Goal: Transaction & Acquisition: Purchase product/service

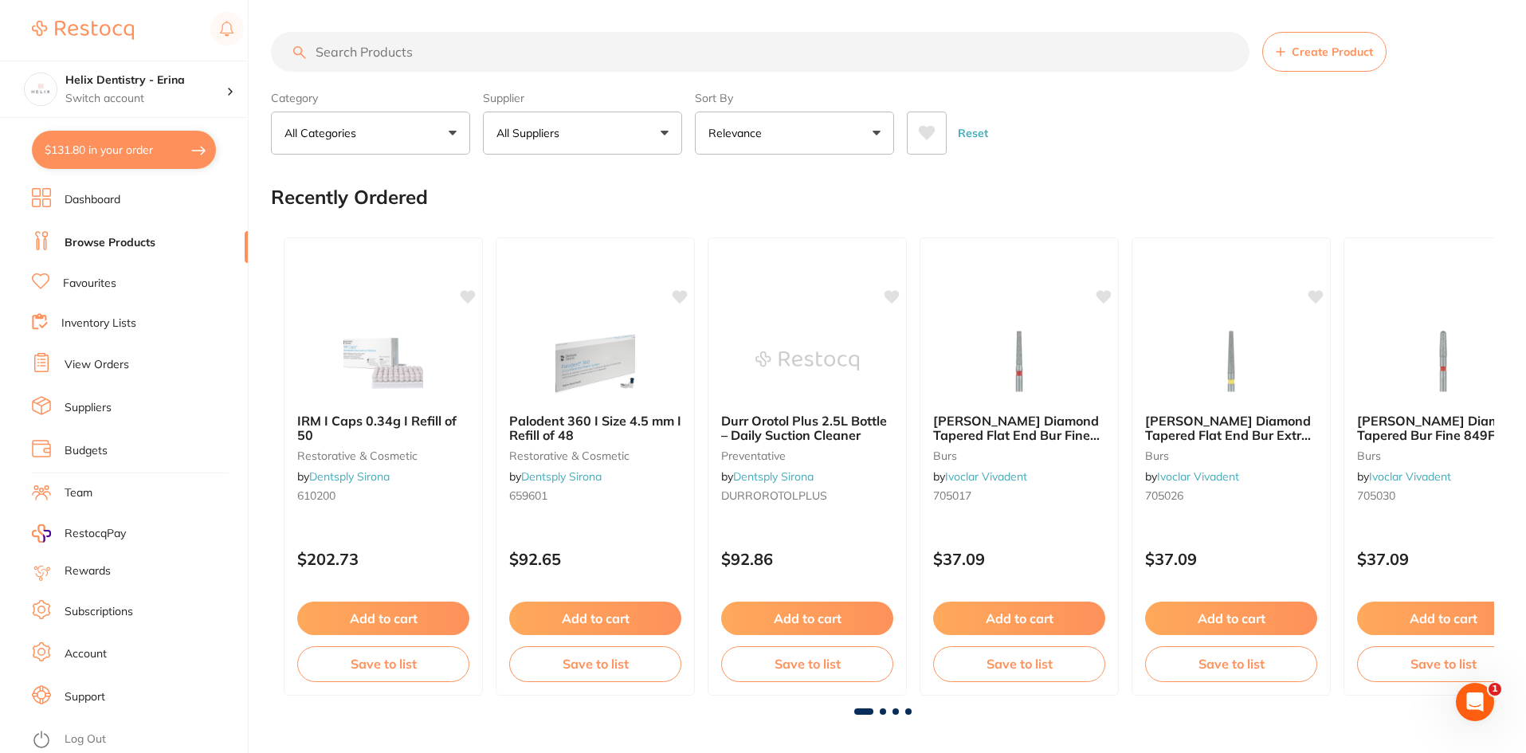
scroll to position [727, 0]
click at [173, 99] on p "Switch account" at bounding box center [145, 99] width 161 height 16
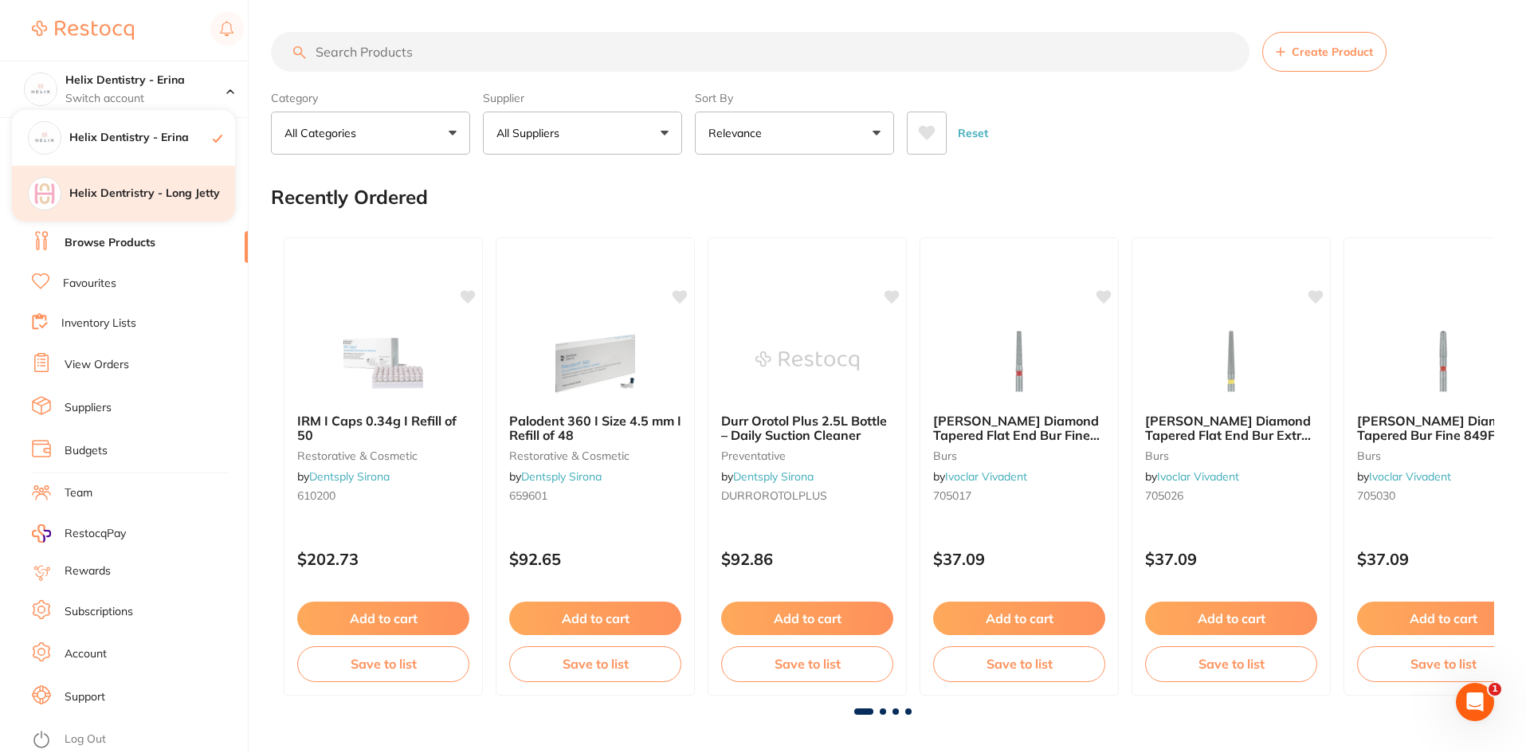
click at [178, 196] on h4 "Helix Dentristry - Long Jetty" at bounding box center [152, 194] width 166 height 16
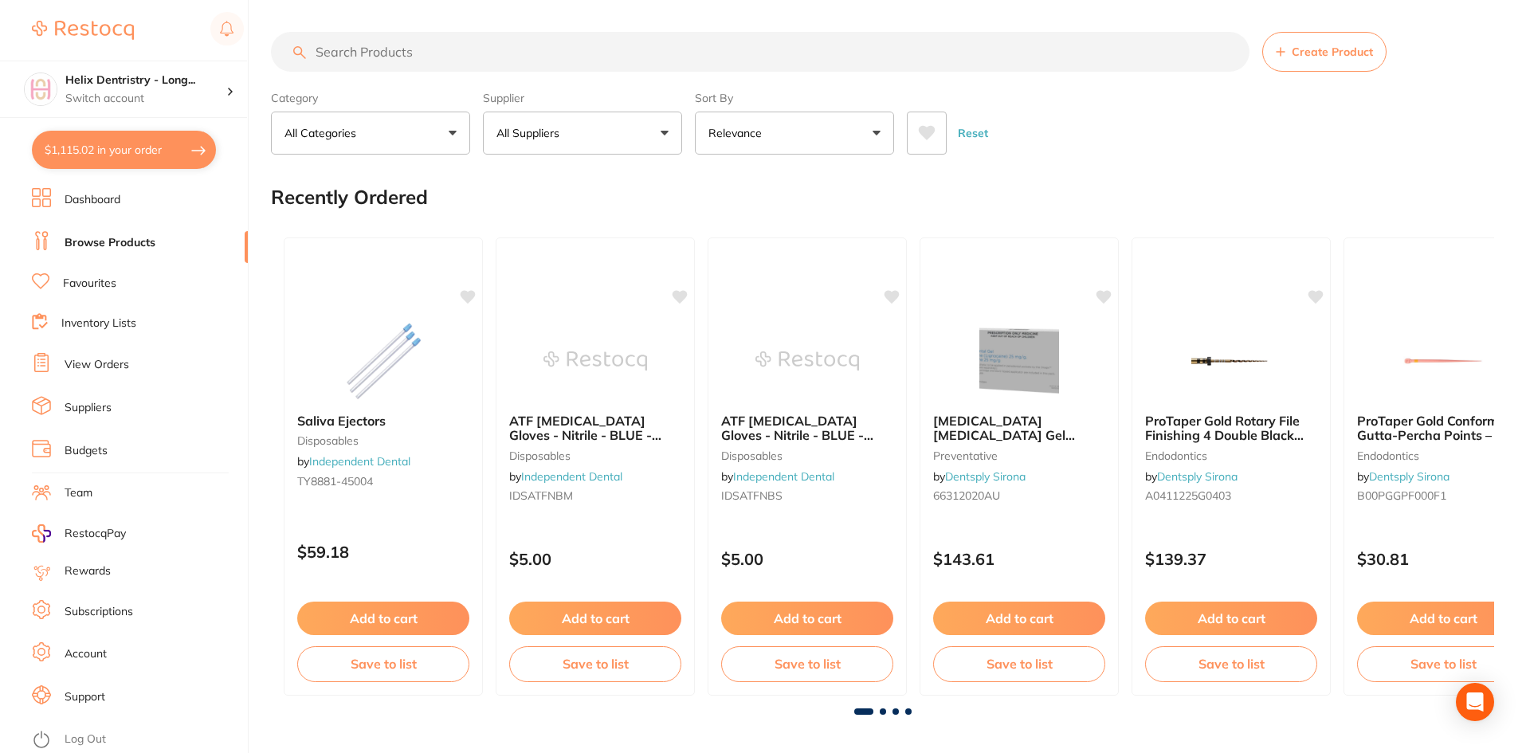
click at [137, 149] on button "$1,115.02 in your order" at bounding box center [124, 150] width 184 height 38
checkbox input "true"
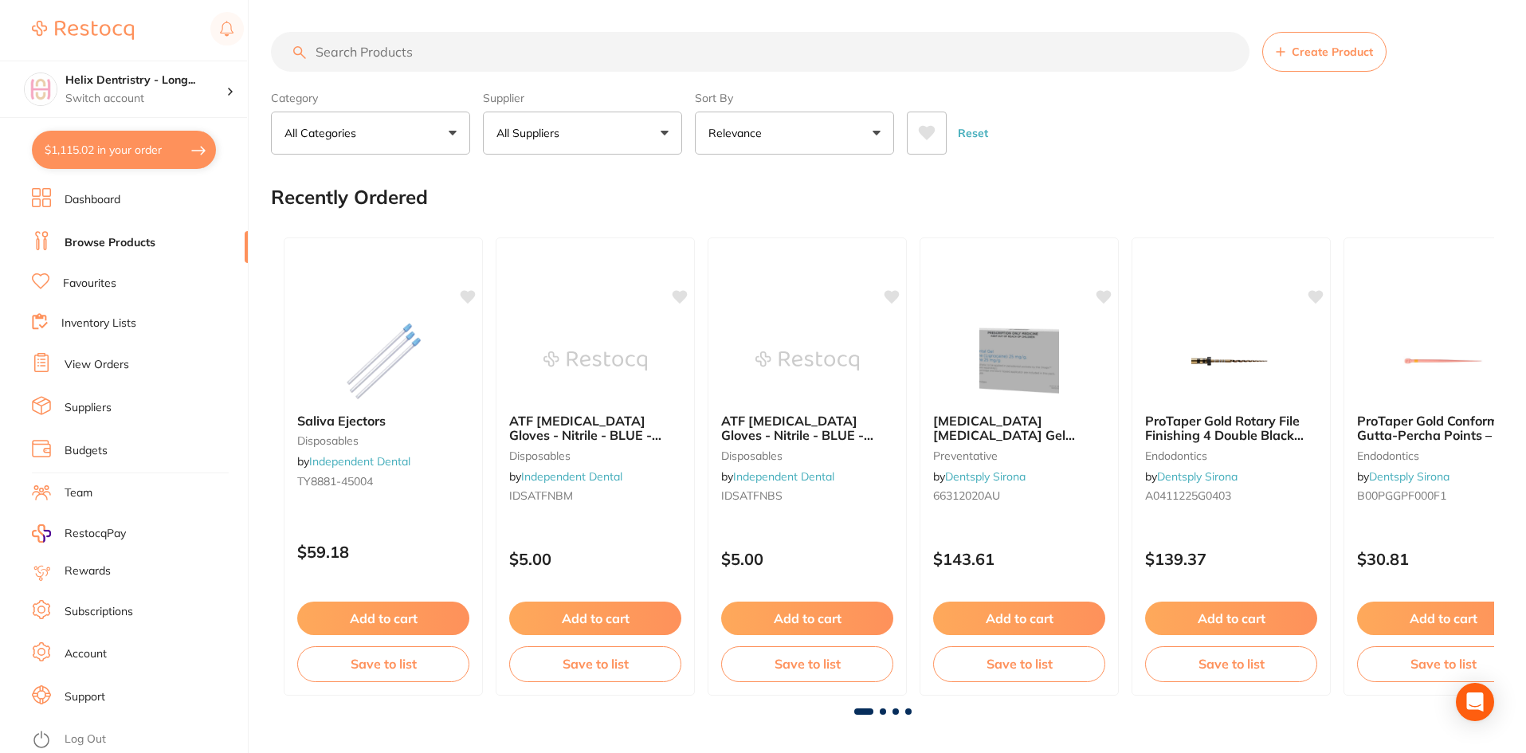
checkbox input "true"
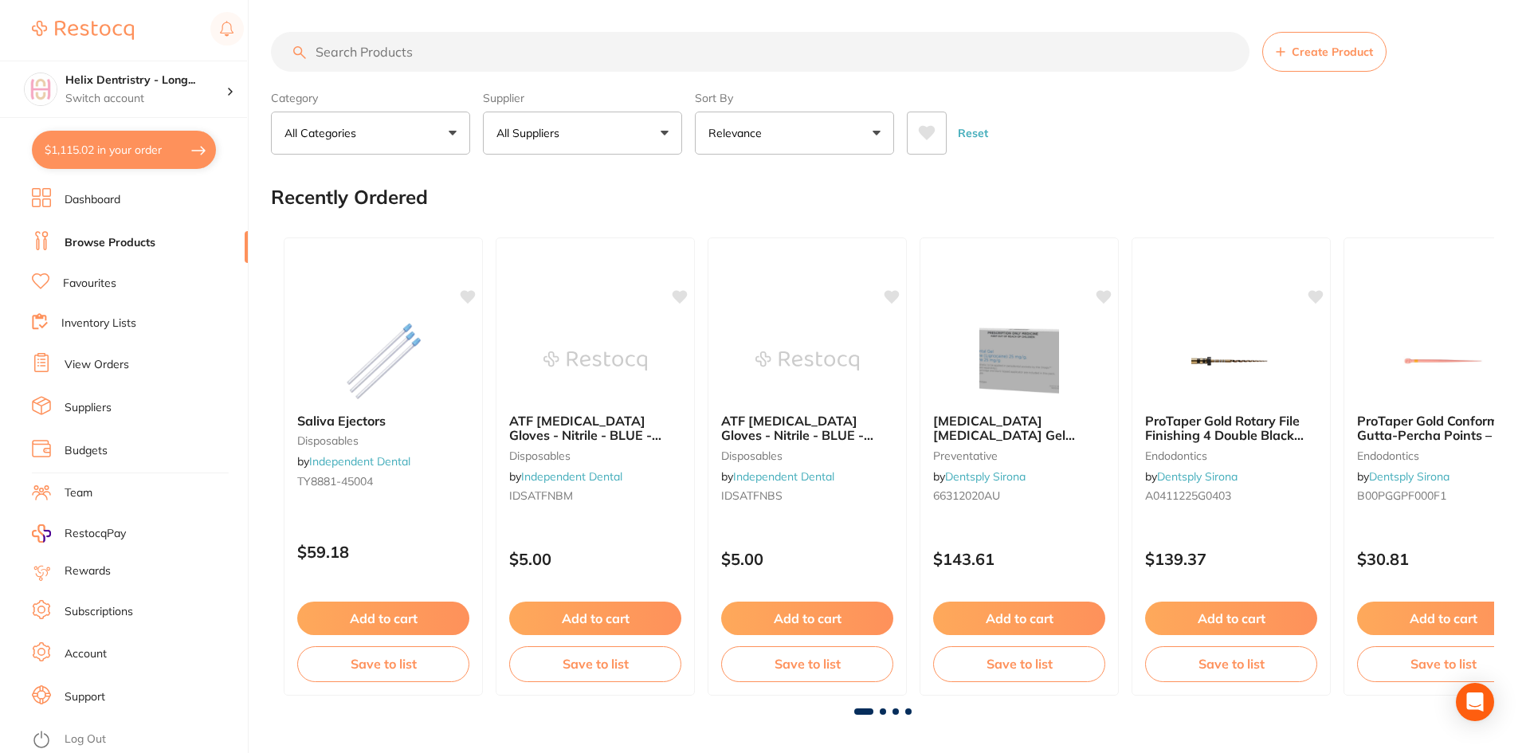
checkbox input "true"
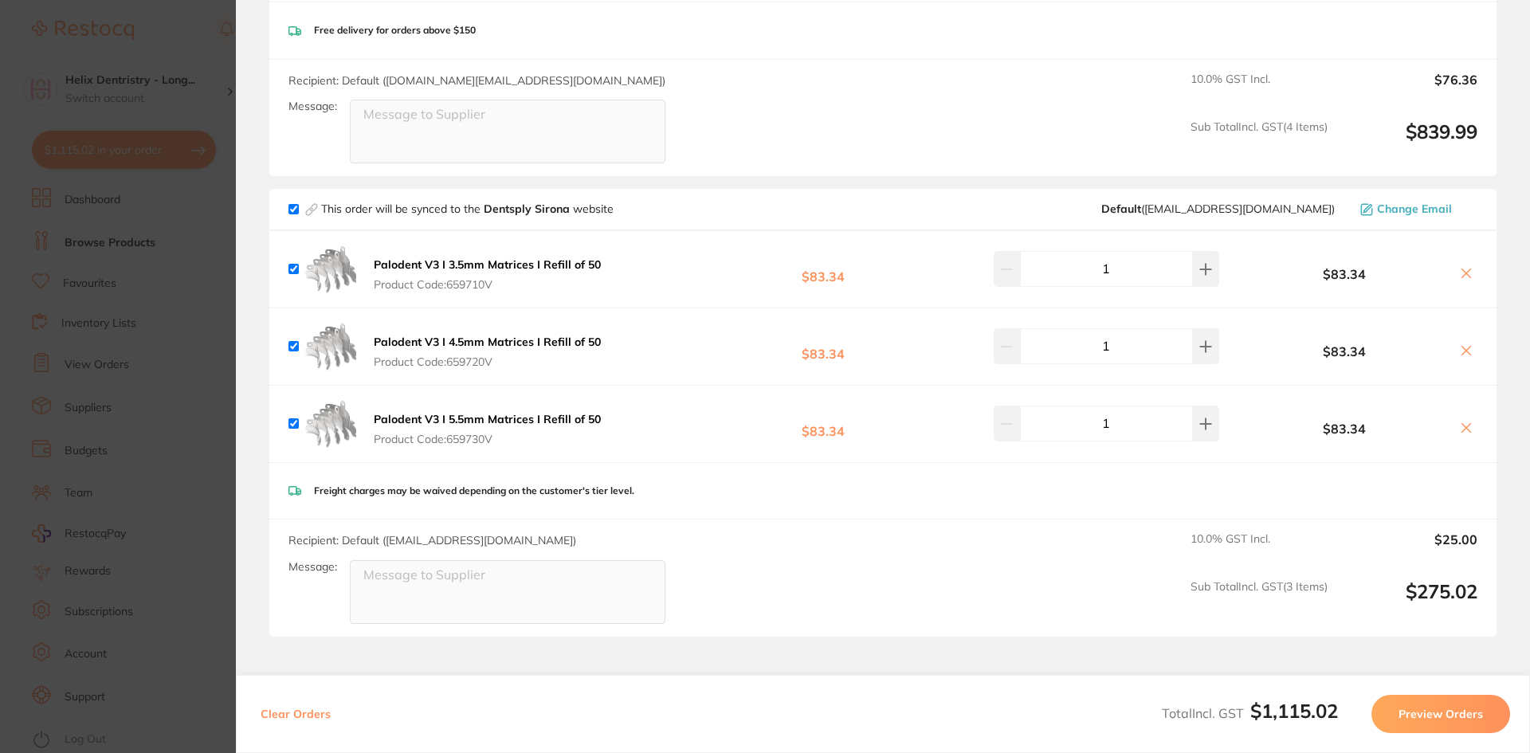
scroll to position [525, 0]
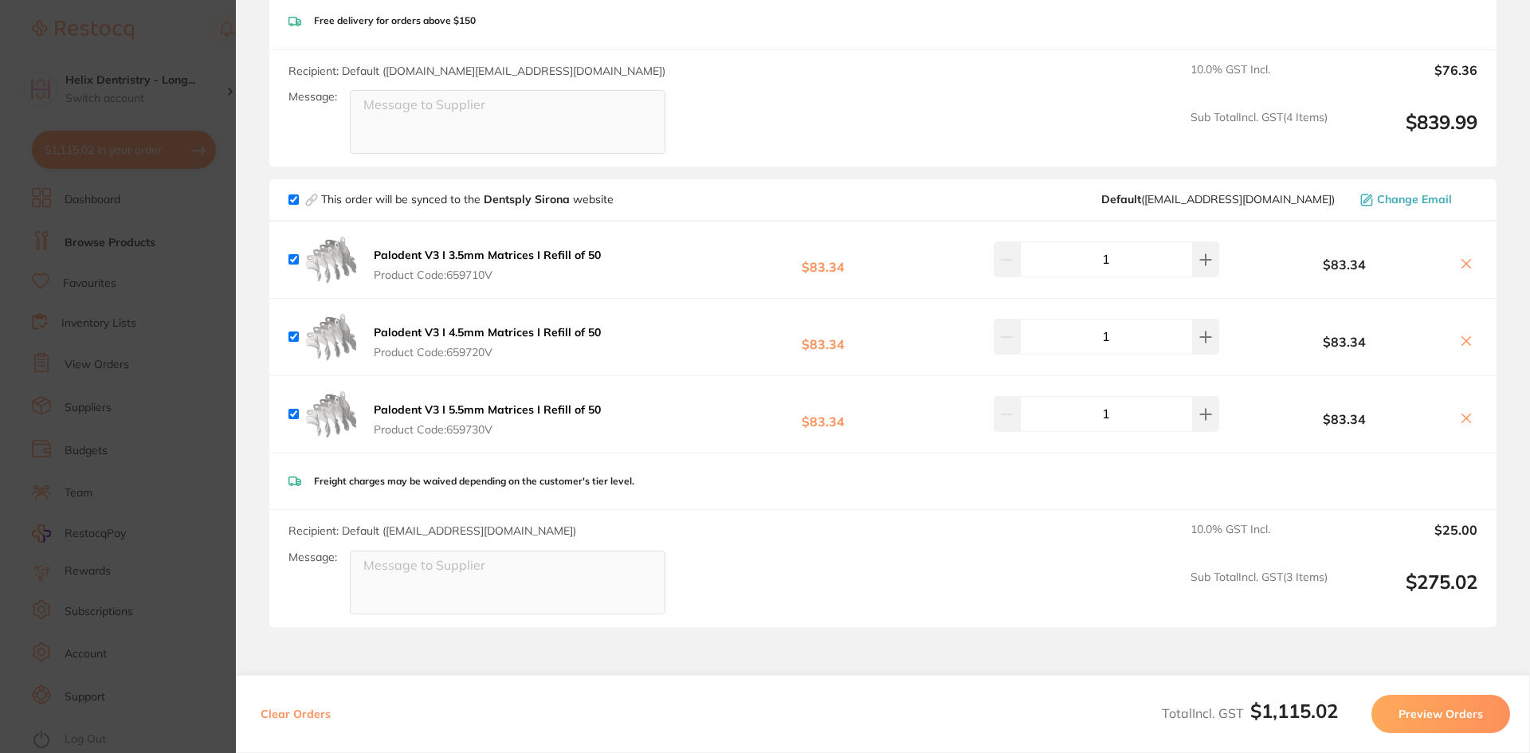
click at [182, 241] on section "Update RRP Set your pre negotiated price for this item. Item Agreed RRP (excl. …" at bounding box center [765, 376] width 1530 height 753
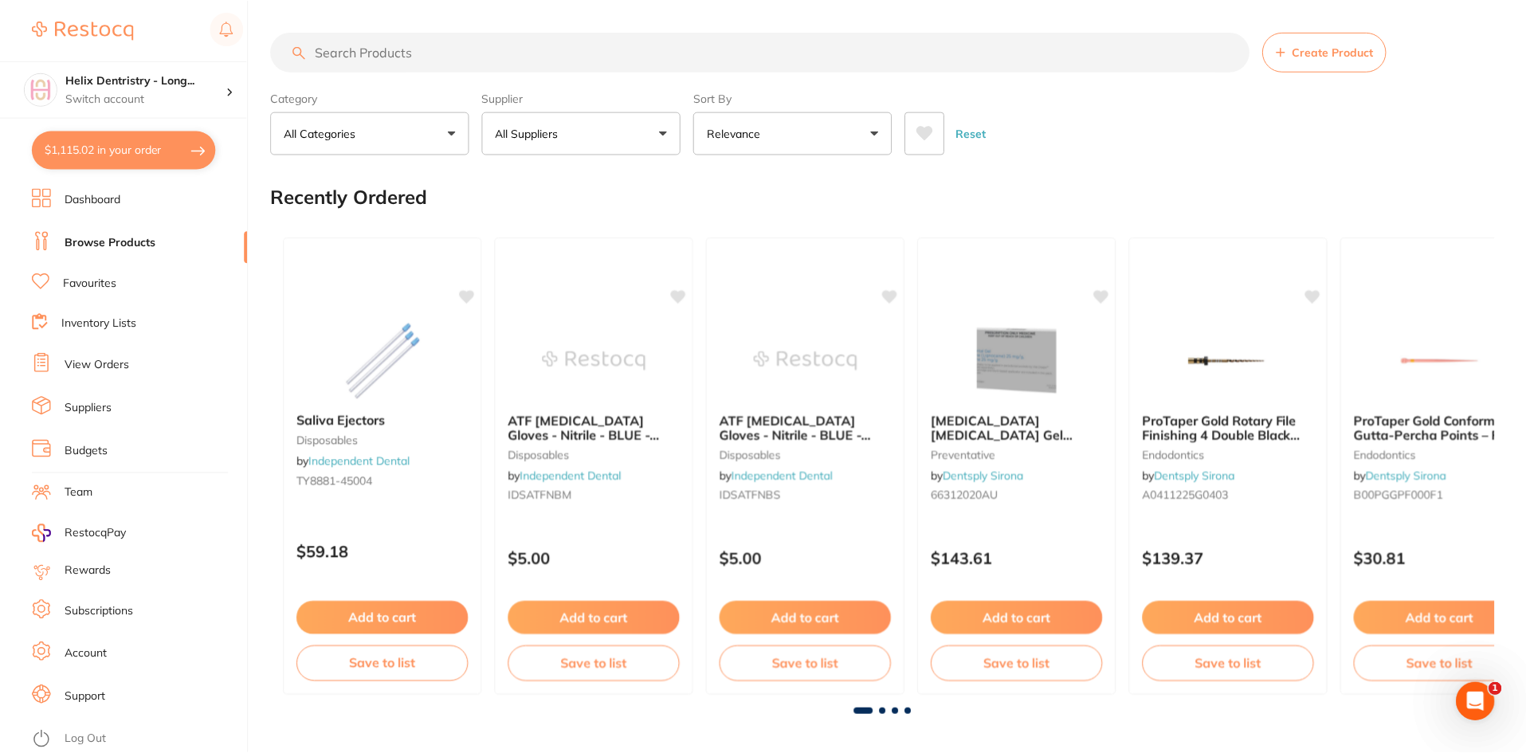
scroll to position [48, 0]
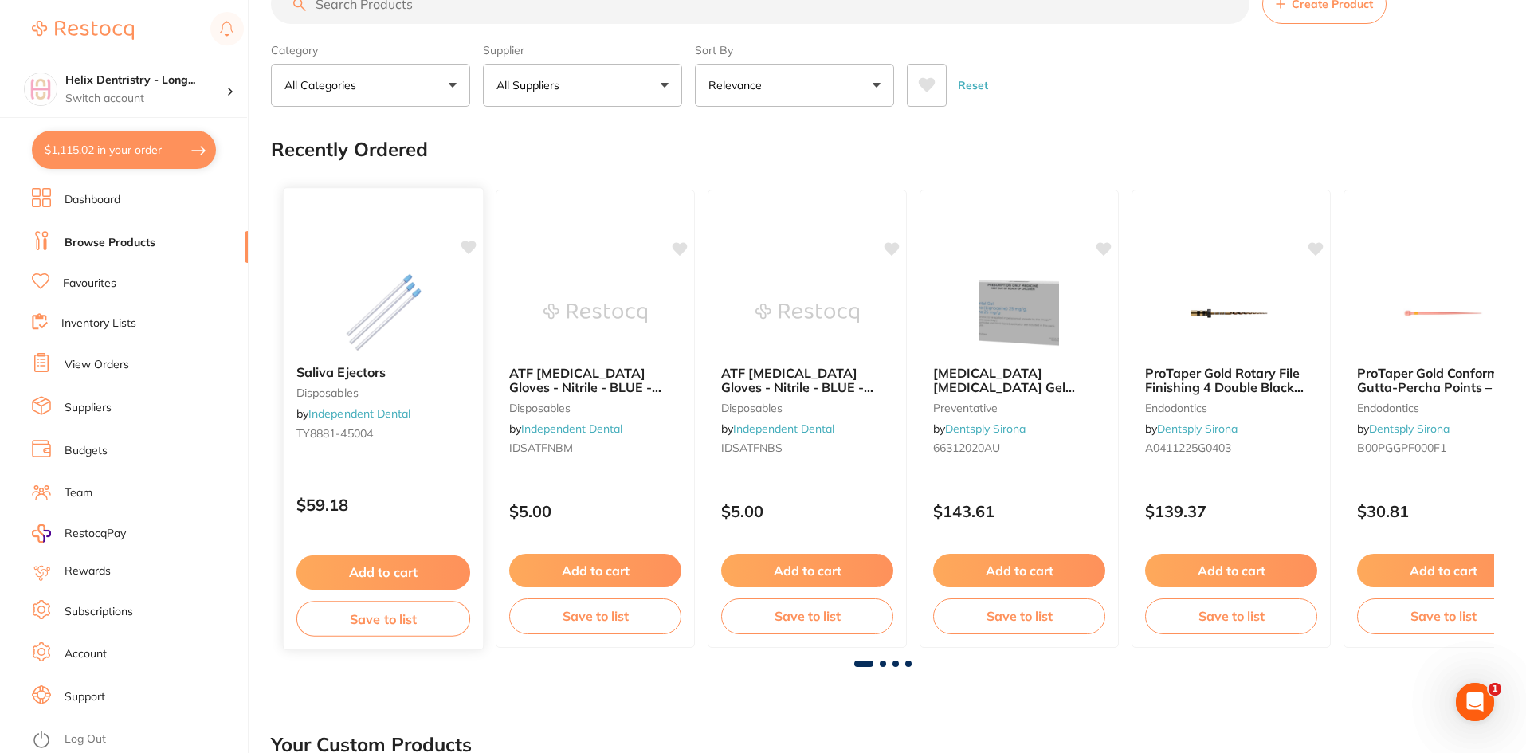
click at [359, 515] on div "$59.18" at bounding box center [383, 501] width 199 height 43
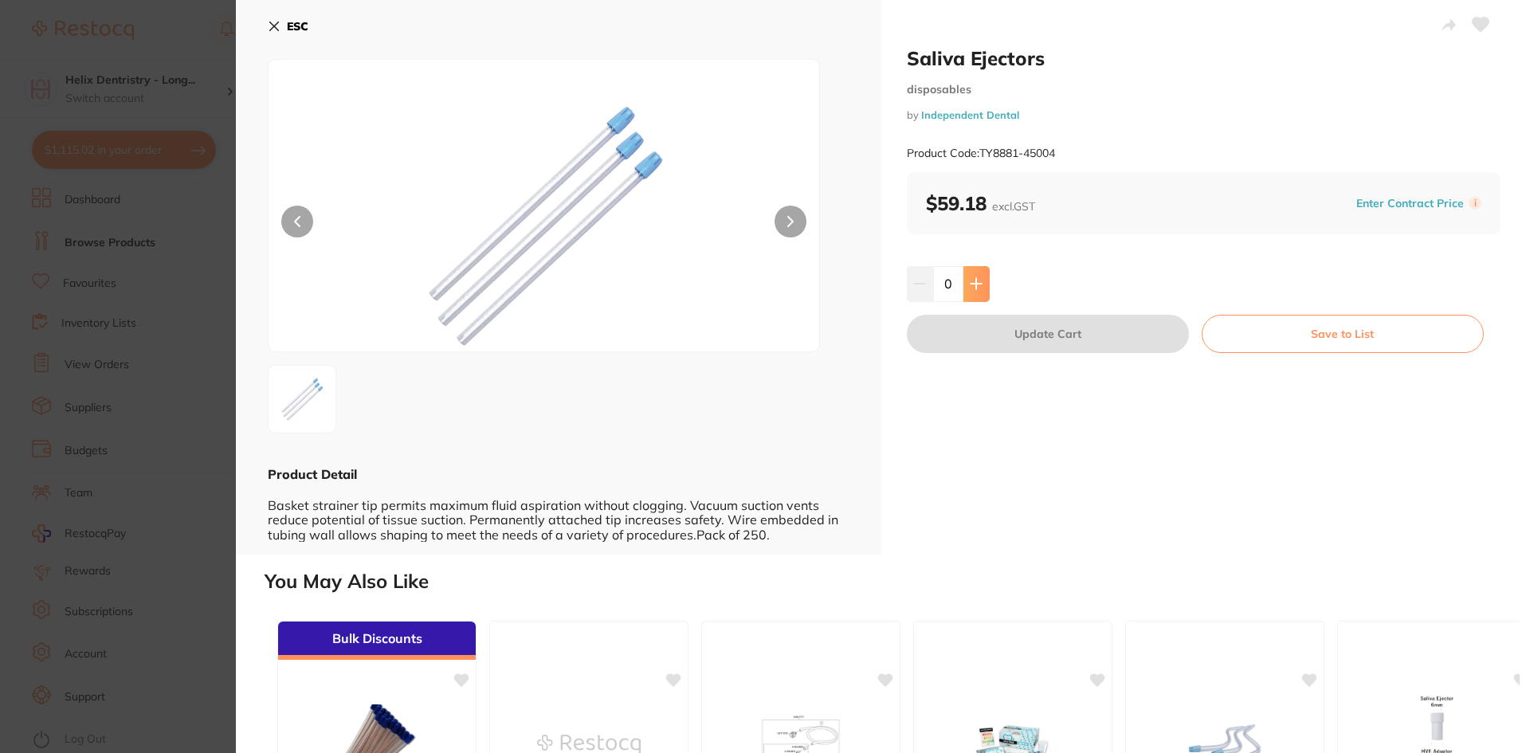
click at [982, 284] on button at bounding box center [976, 283] width 26 height 35
click at [981, 284] on icon at bounding box center [975, 284] width 10 height 10
type input "2"
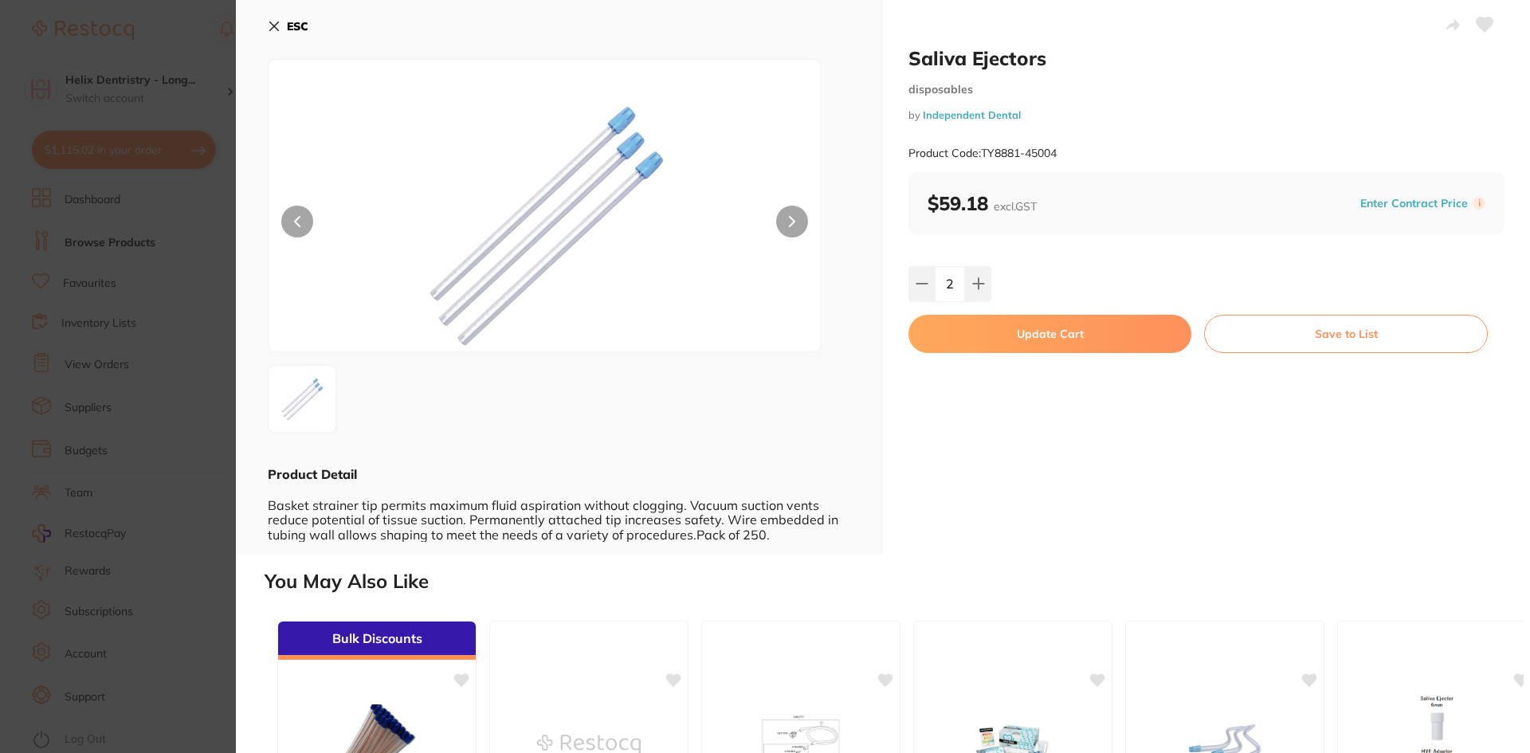
click at [980, 338] on button "Update Cart" at bounding box center [1049, 334] width 283 height 38
checkbox input "false"
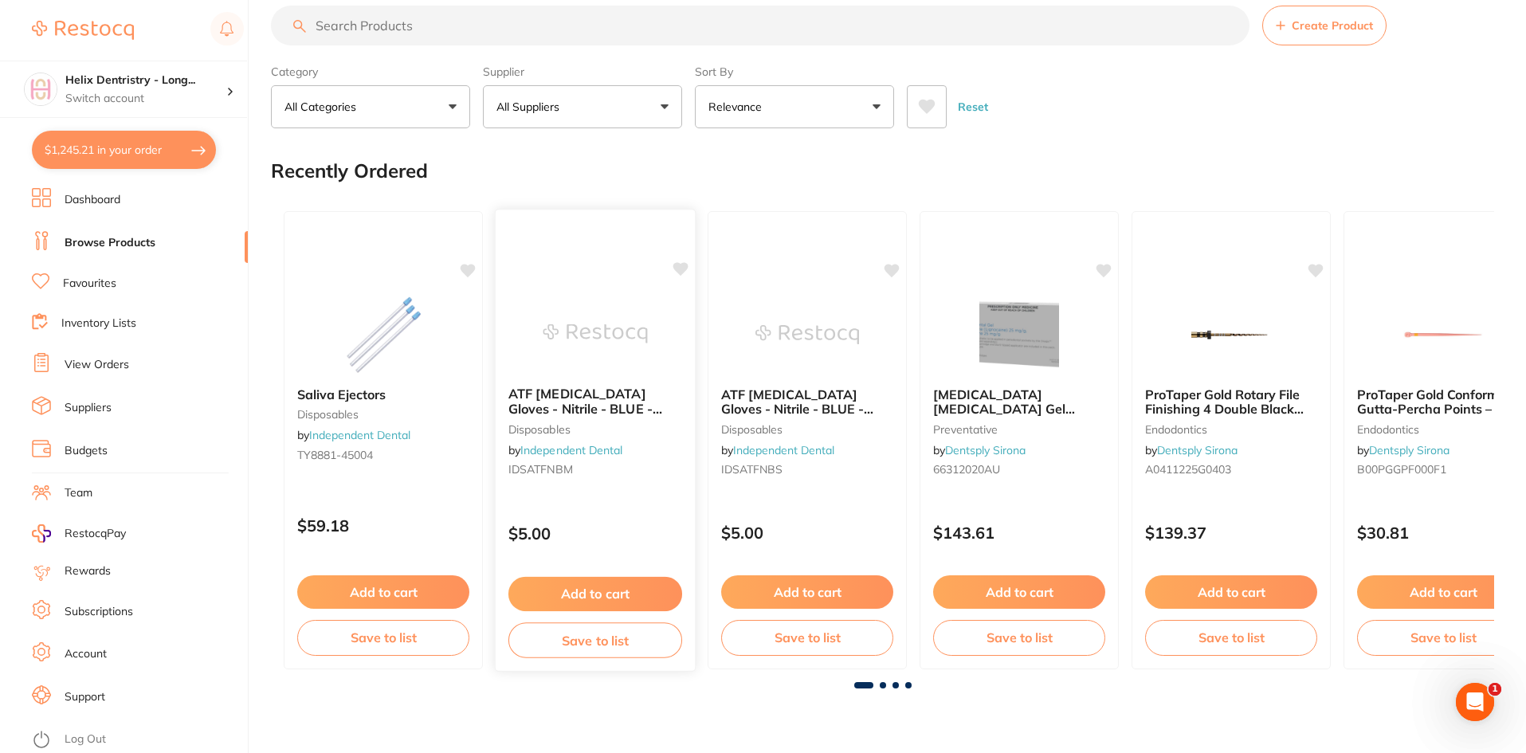
scroll to position [20, 0]
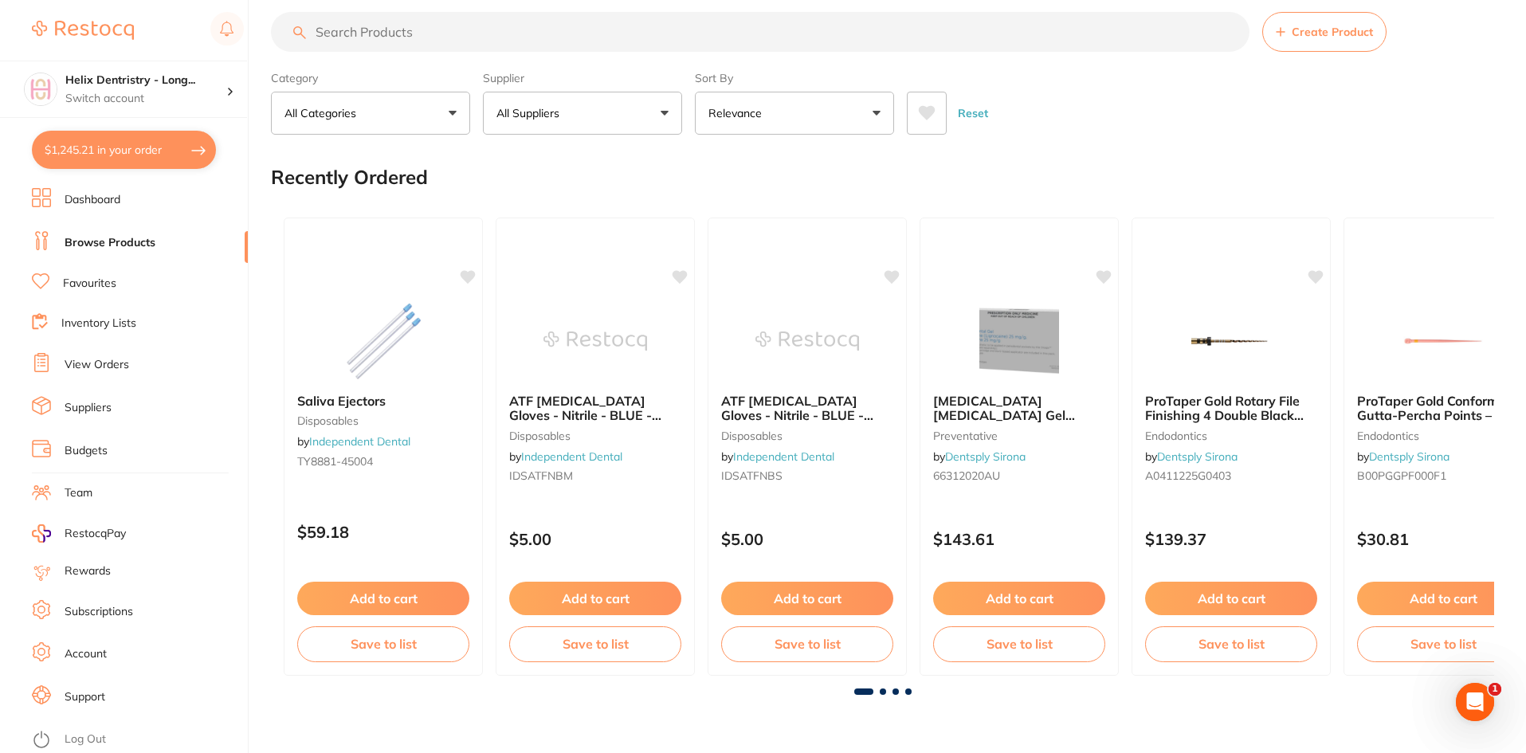
click at [533, 40] on input "search" at bounding box center [760, 32] width 978 height 40
type input "m"
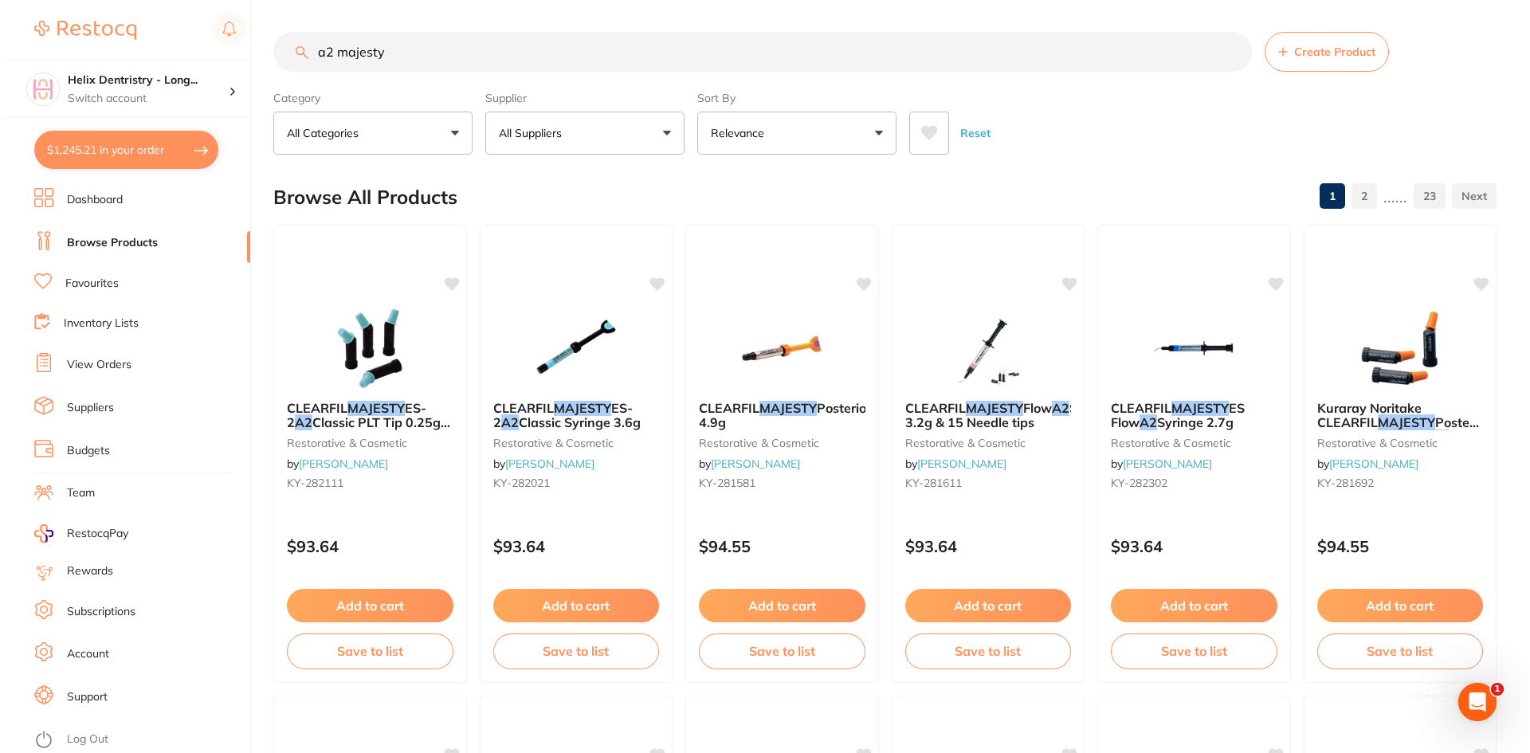
scroll to position [0, 0]
type input "a2 majesty"
click at [1162, 341] on img at bounding box center [1191, 347] width 104 height 80
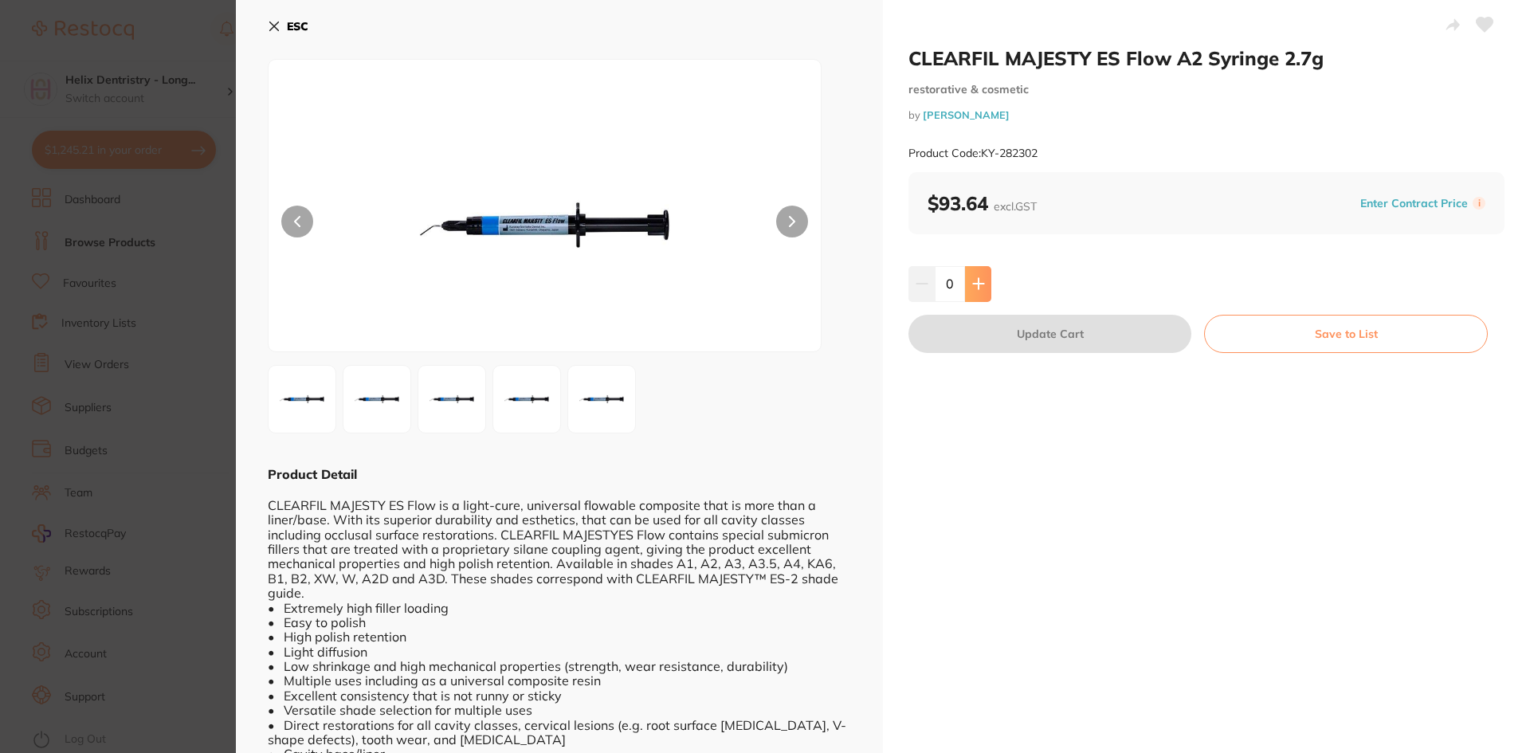
click at [985, 285] on button at bounding box center [978, 283] width 26 height 35
type input "1"
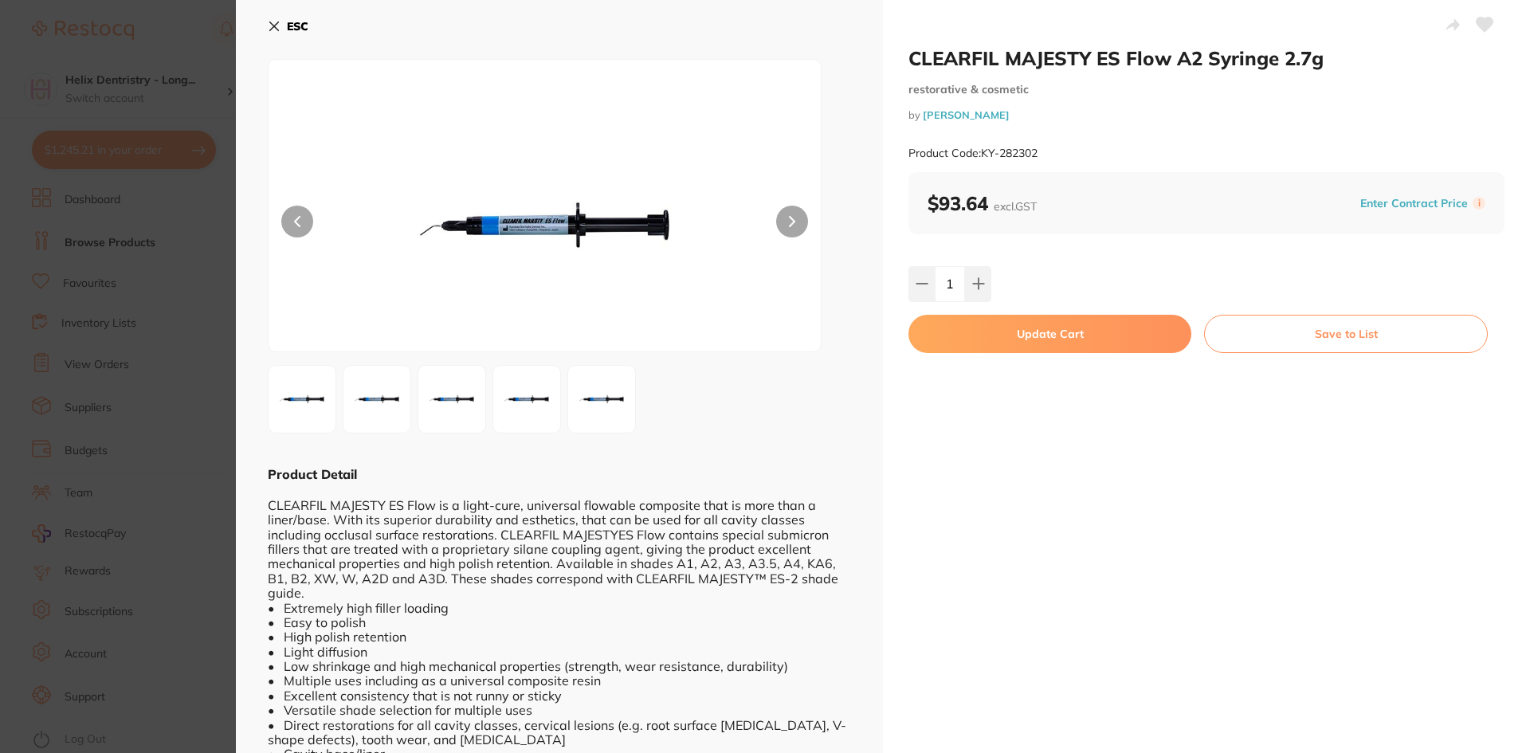
click at [994, 341] on button "Update Cart" at bounding box center [1049, 334] width 283 height 38
checkbox input "false"
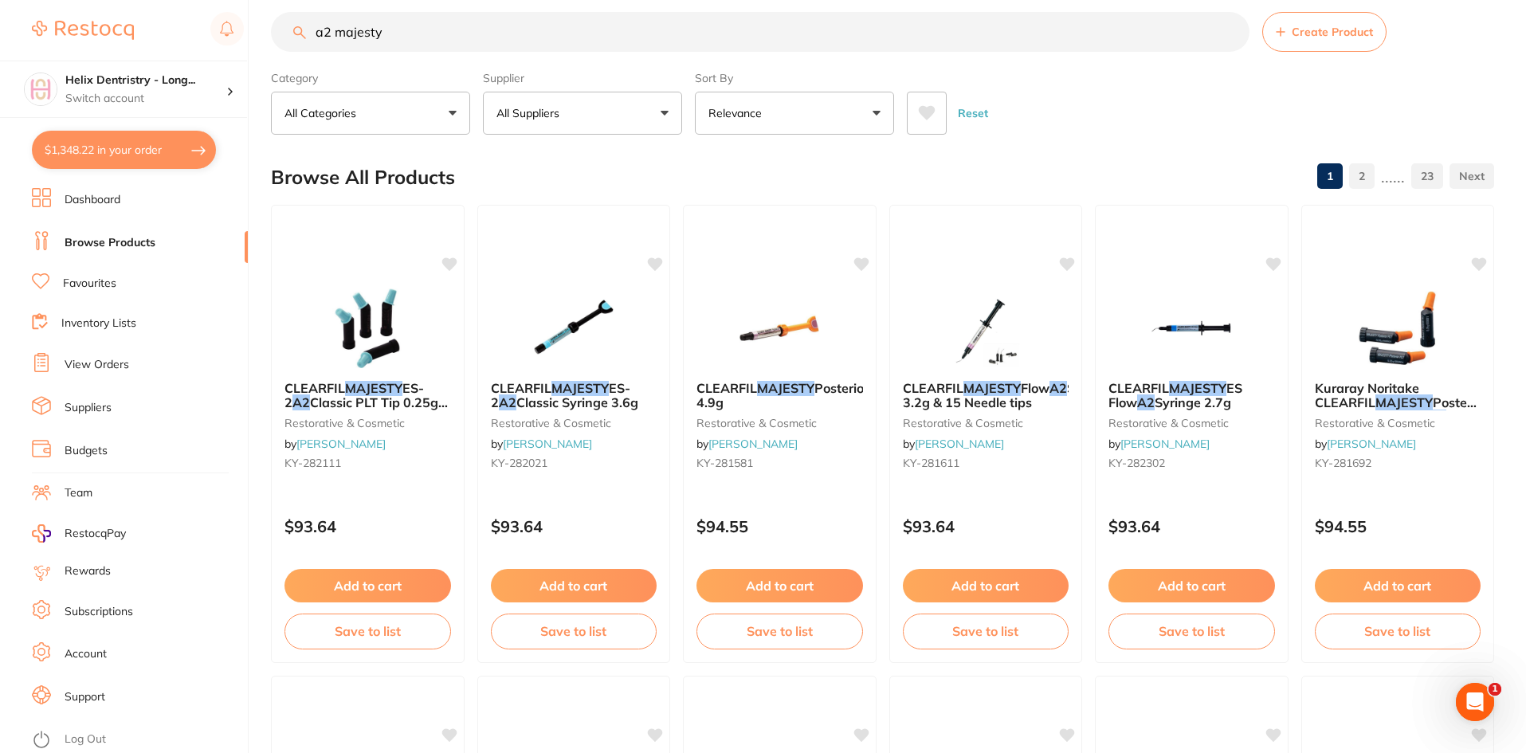
scroll to position [602, 0]
click at [332, 33] on input "a2 majesty" at bounding box center [760, 32] width 978 height 40
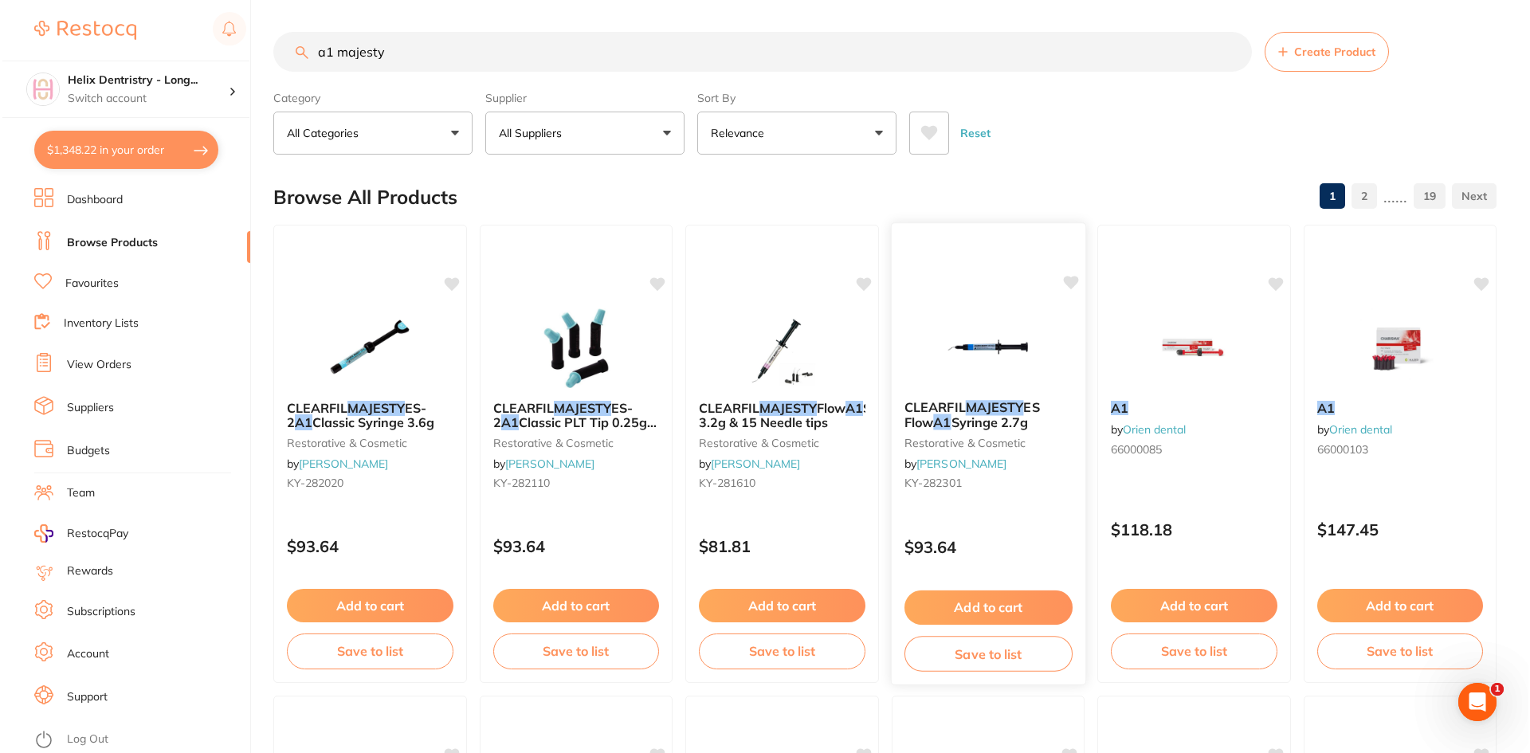
scroll to position [0, 0]
type input "a1 majesty"
click at [991, 543] on p "$93.64" at bounding box center [985, 547] width 168 height 18
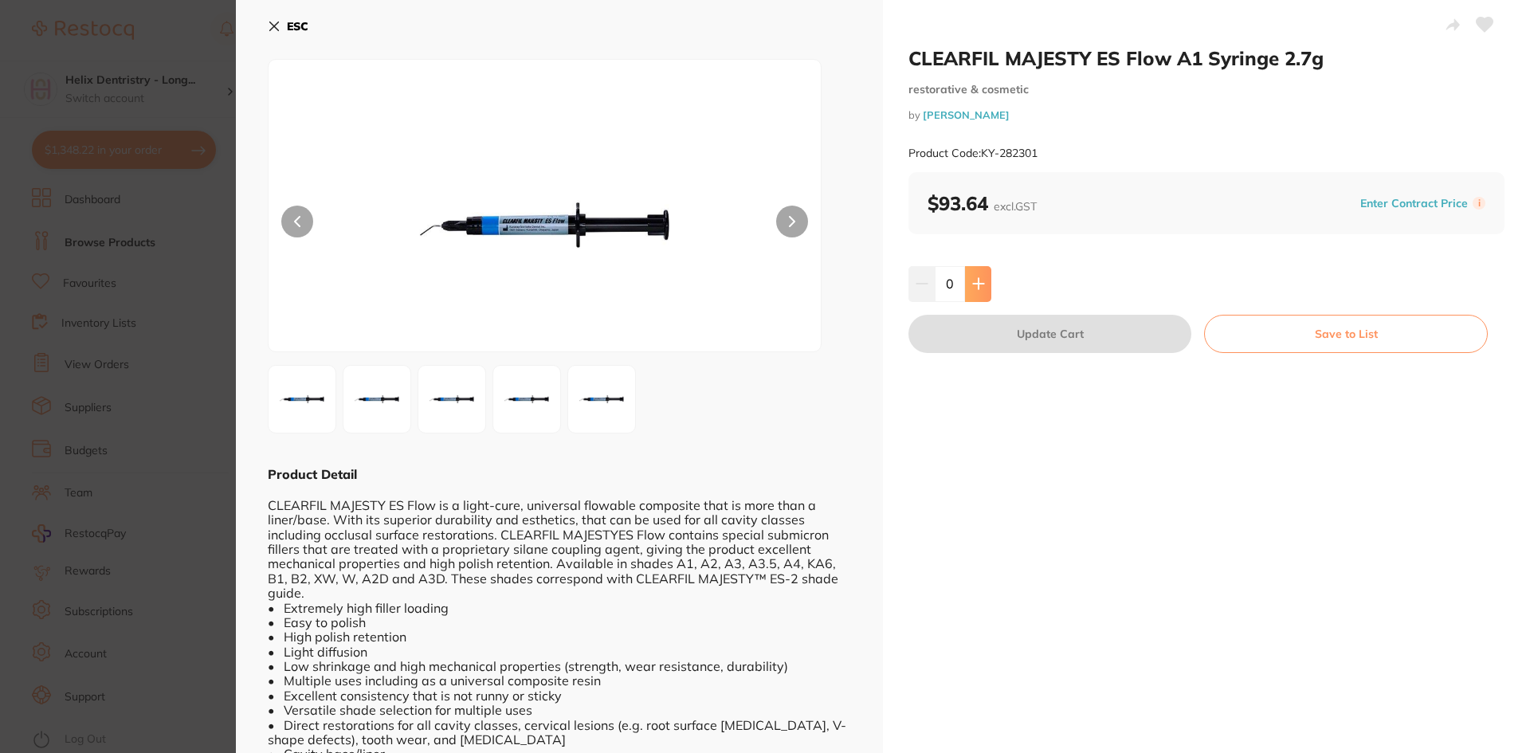
click at [974, 285] on icon at bounding box center [978, 283] width 13 height 13
type input "1"
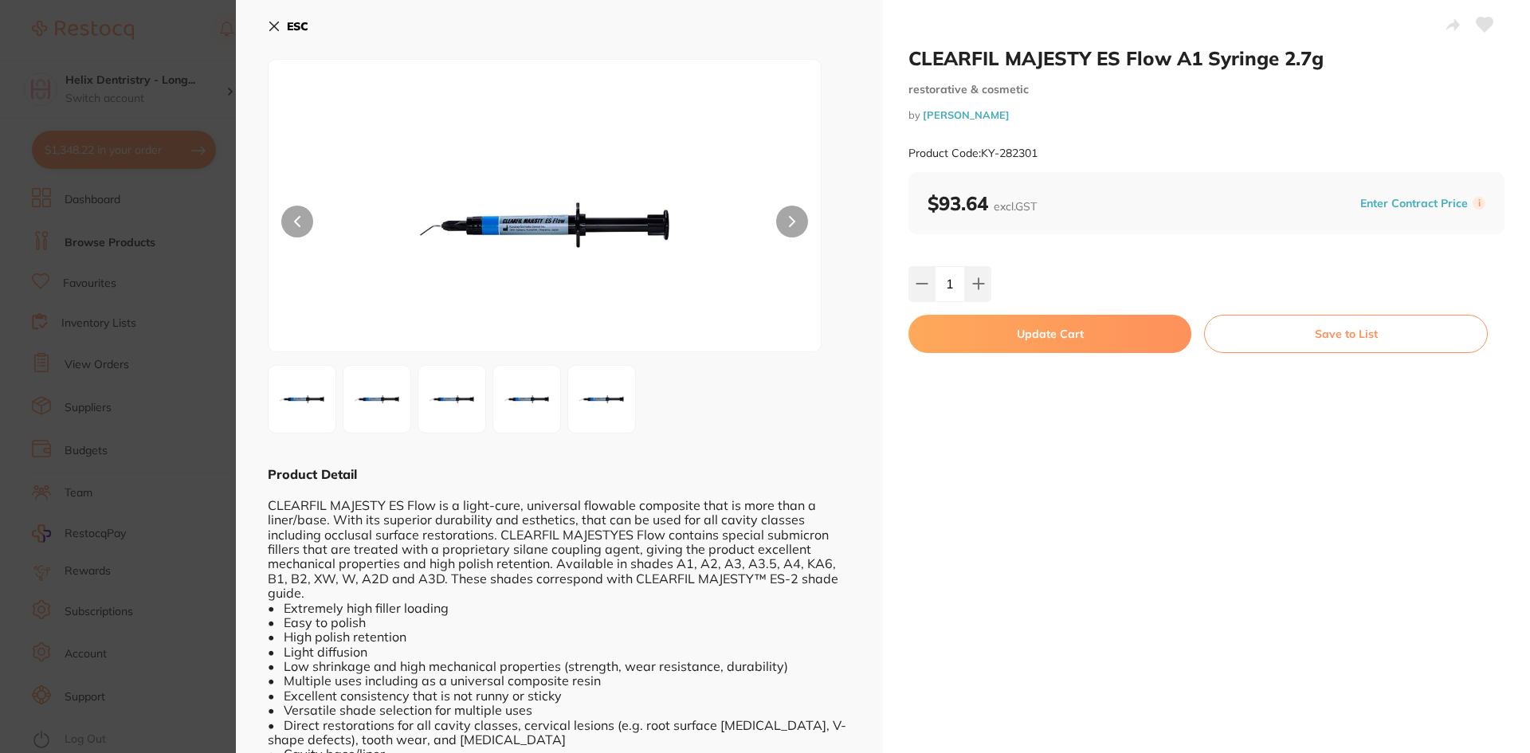
click at [982, 323] on button "Update Cart" at bounding box center [1049, 334] width 283 height 38
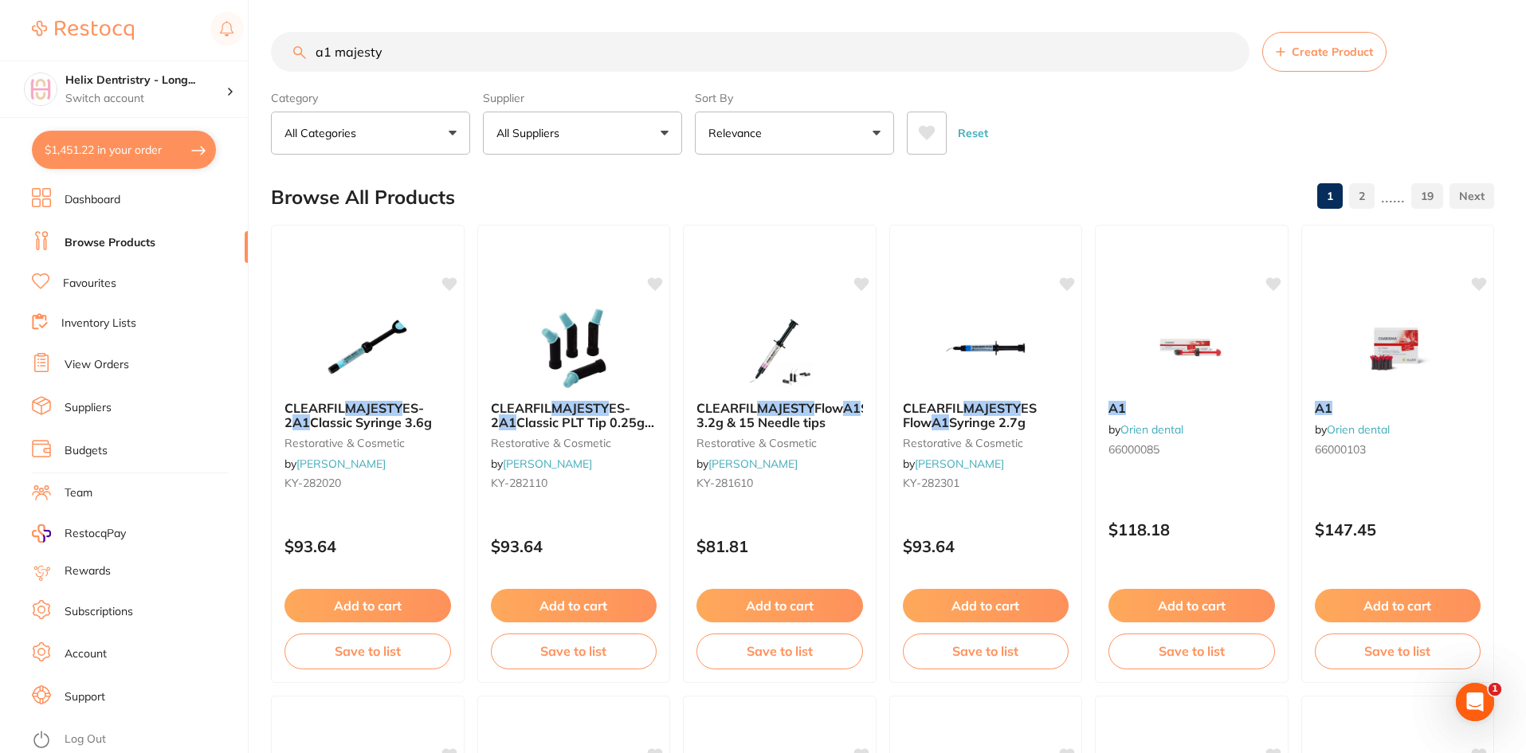
click at [460, 51] on input "a1 majesty" at bounding box center [760, 52] width 978 height 40
click at [1224, 53] on input "a1 majesty" at bounding box center [760, 52] width 978 height 40
click at [1230, 57] on input "a1 majesty" at bounding box center [760, 52] width 978 height 40
click at [1226, 53] on input "a1 majesty" at bounding box center [760, 52] width 978 height 40
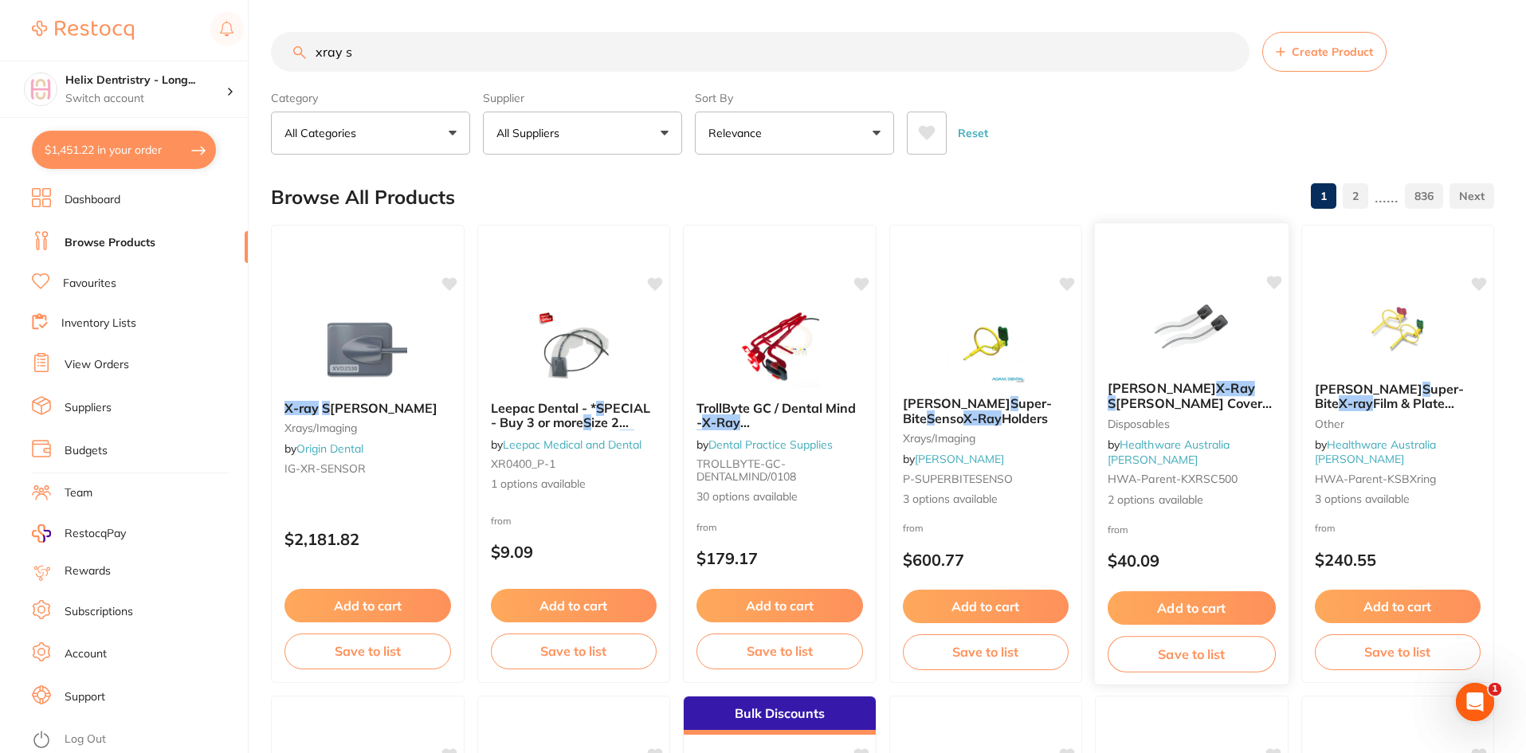
type input "xray s"
click at [1243, 368] on img at bounding box center [1191, 328] width 104 height 80
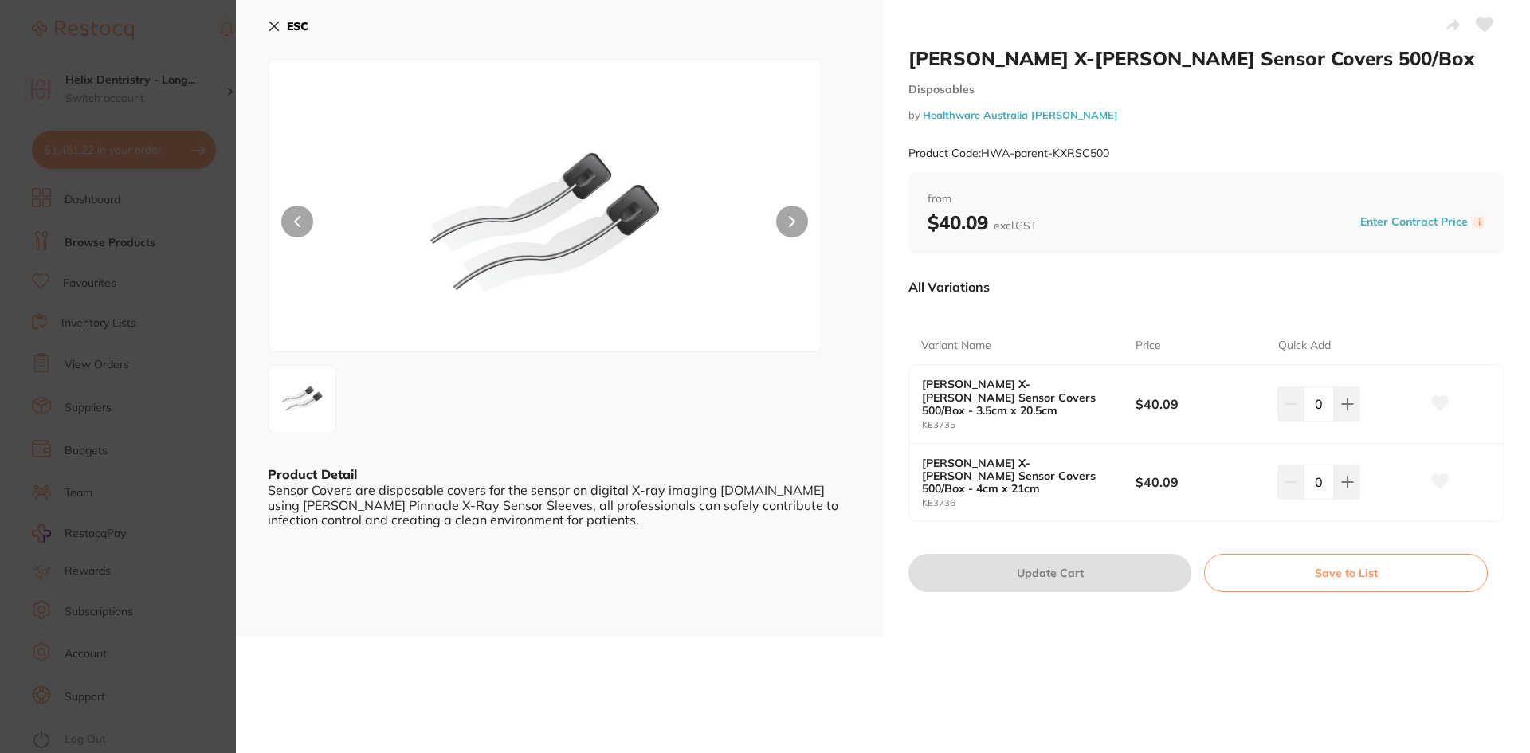
click at [168, 295] on section "Kerr X-Ray Sensor Covers 500/Box Disposables by Healthware Australia Ridley Pro…" at bounding box center [765, 376] width 1530 height 753
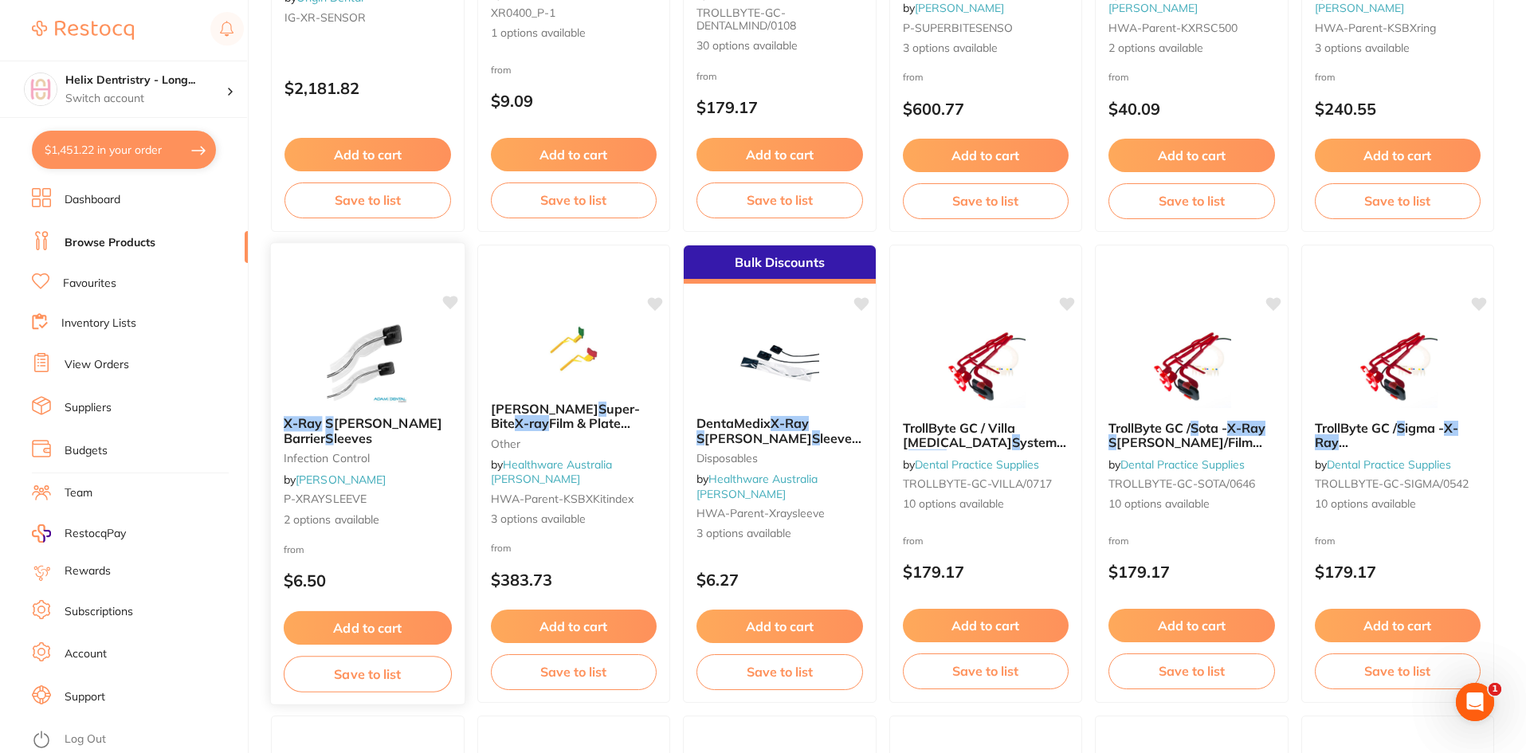
scroll to position [453, 0]
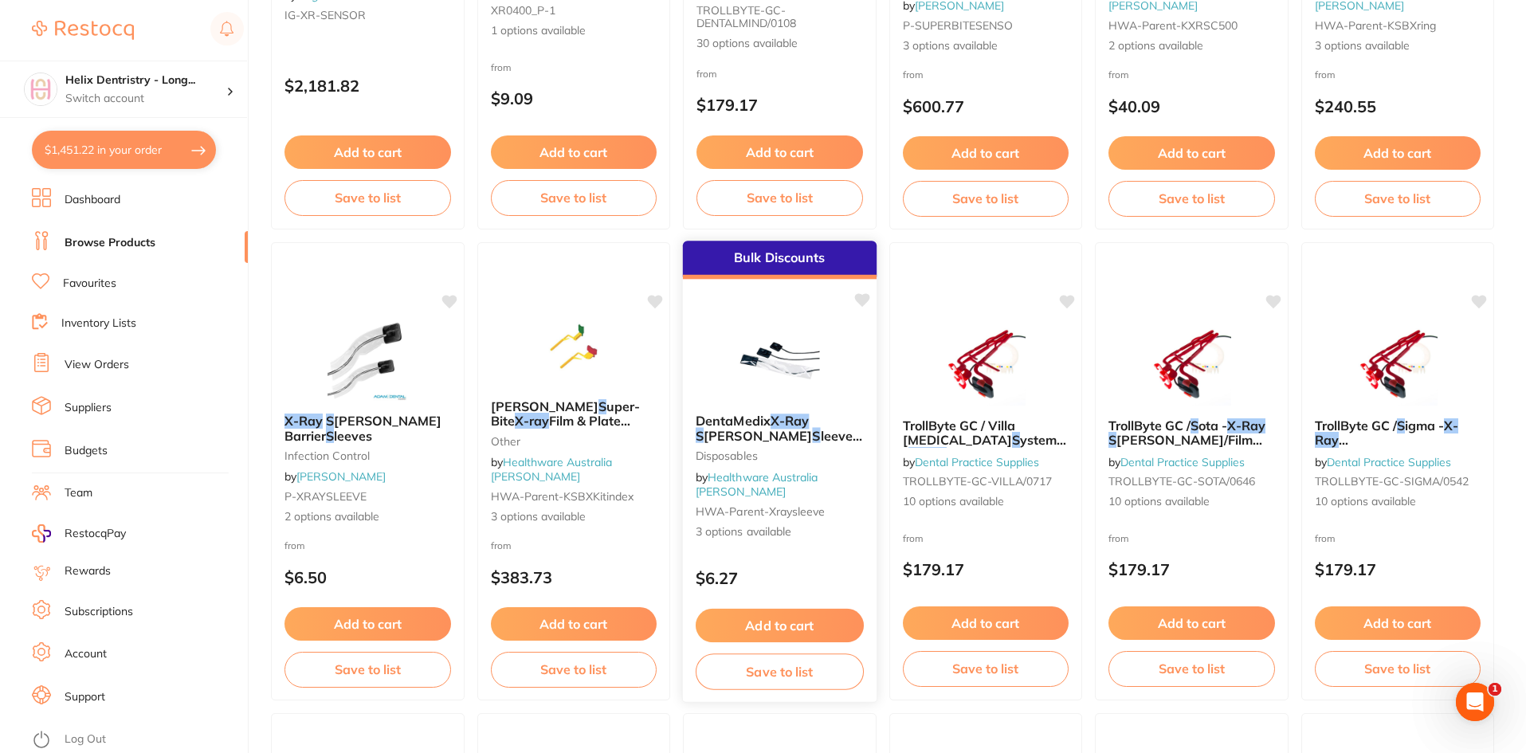
click at [822, 625] on button "Add to cart" at bounding box center [780, 626] width 168 height 34
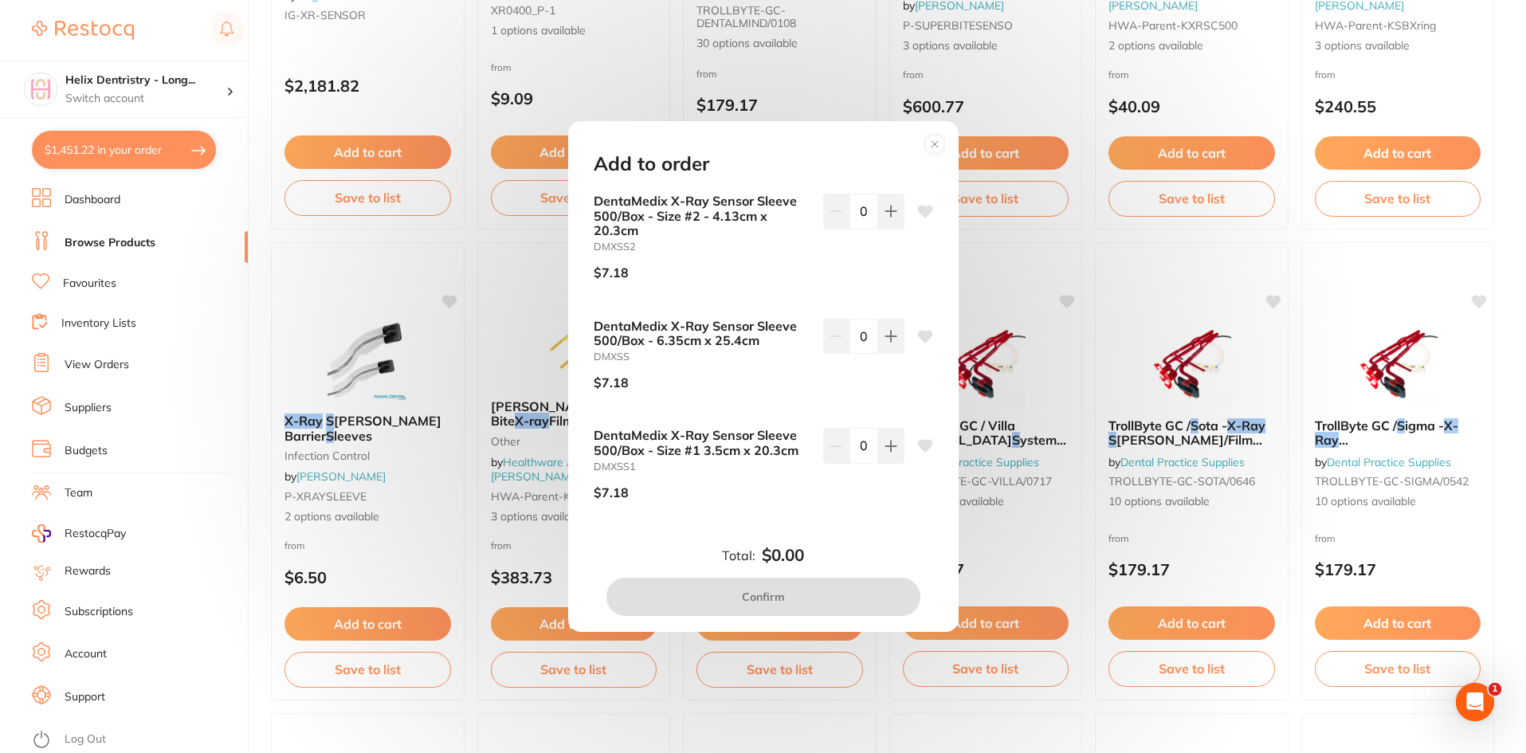
scroll to position [0, 0]
click at [888, 441] on icon at bounding box center [890, 446] width 13 height 13
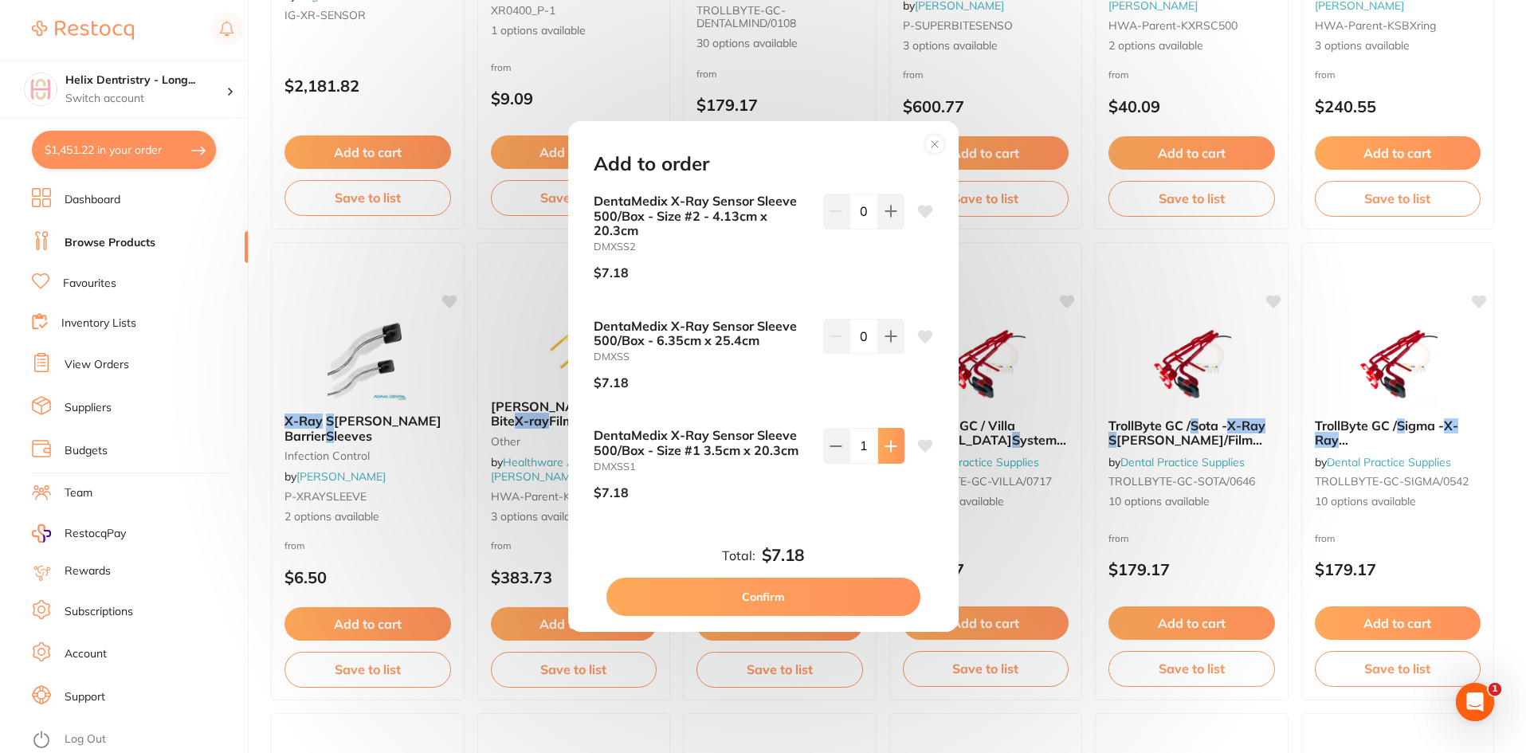
type input "1"
click at [776, 583] on button "Confirm" at bounding box center [763, 597] width 314 height 38
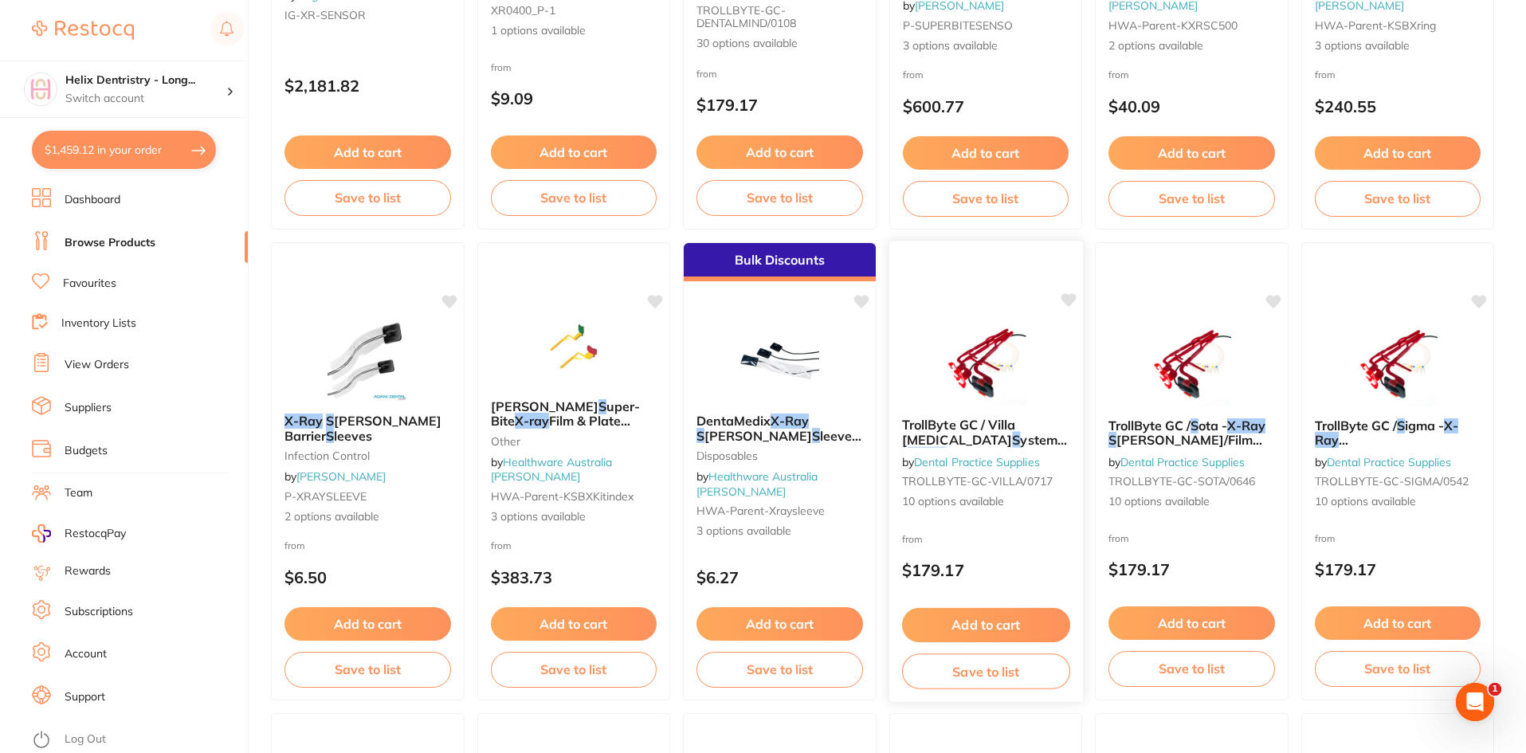
click at [993, 341] on img at bounding box center [985, 364] width 104 height 80
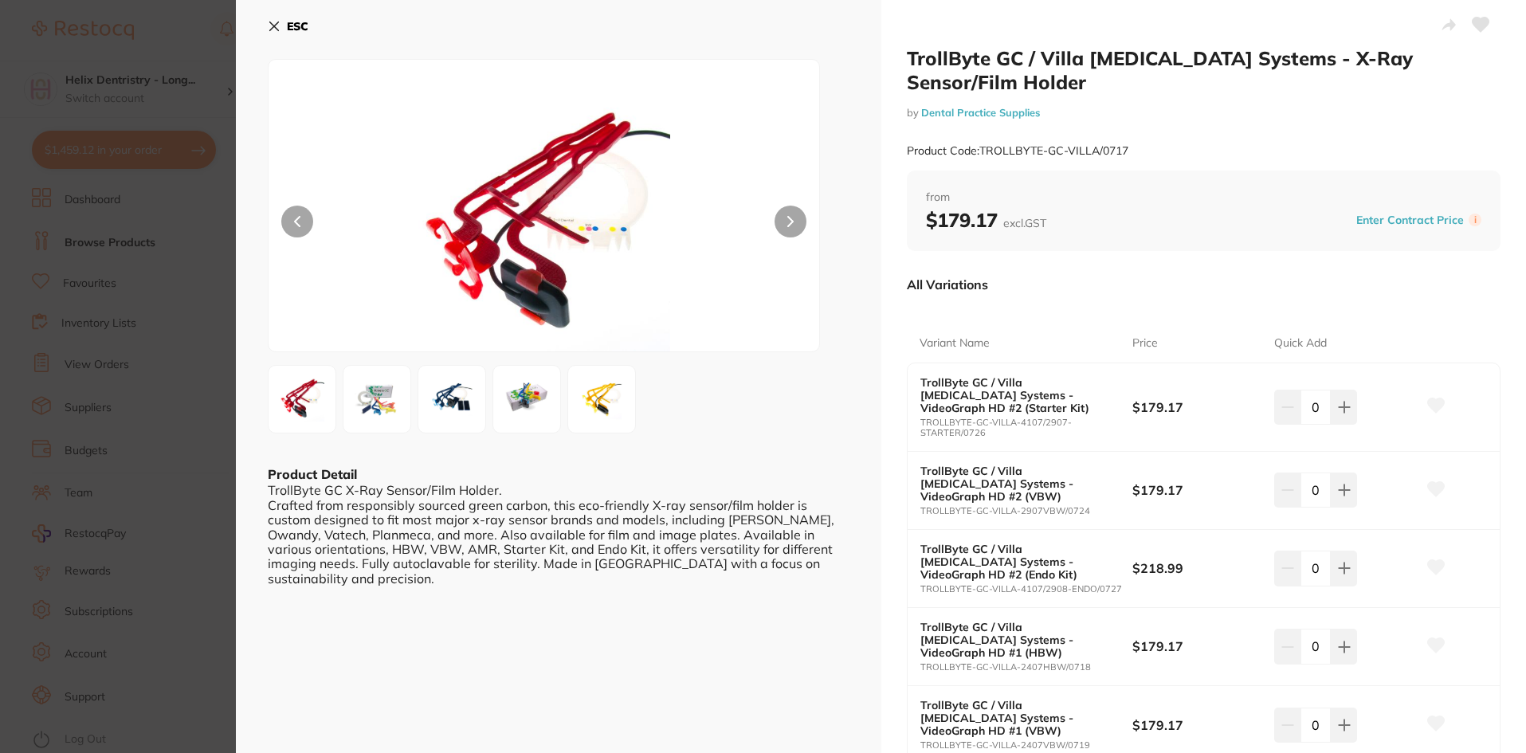
click at [782, 203] on div at bounding box center [544, 205] width 552 height 293
click at [789, 214] on button at bounding box center [790, 222] width 32 height 32
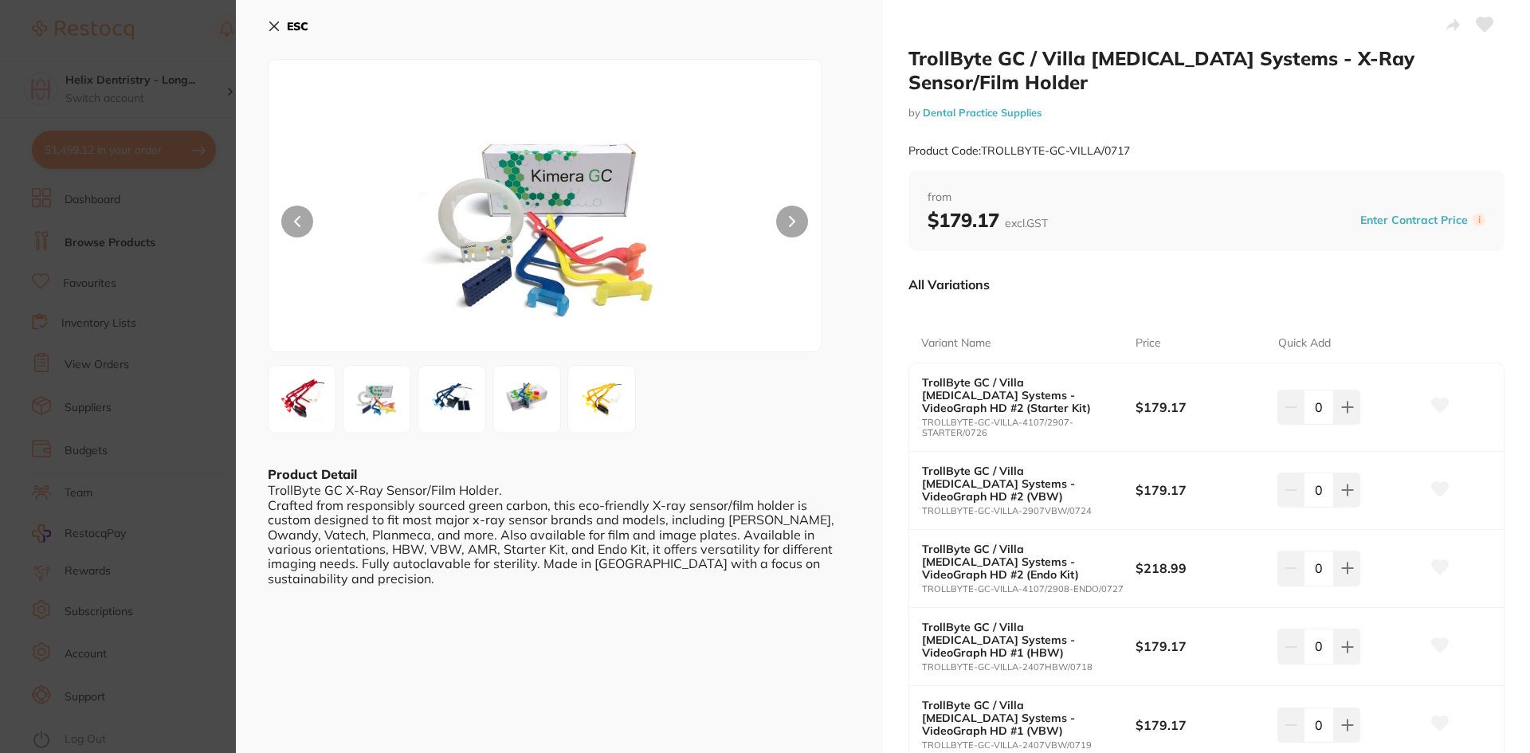
click at [790, 216] on icon at bounding box center [792, 221] width 6 height 11
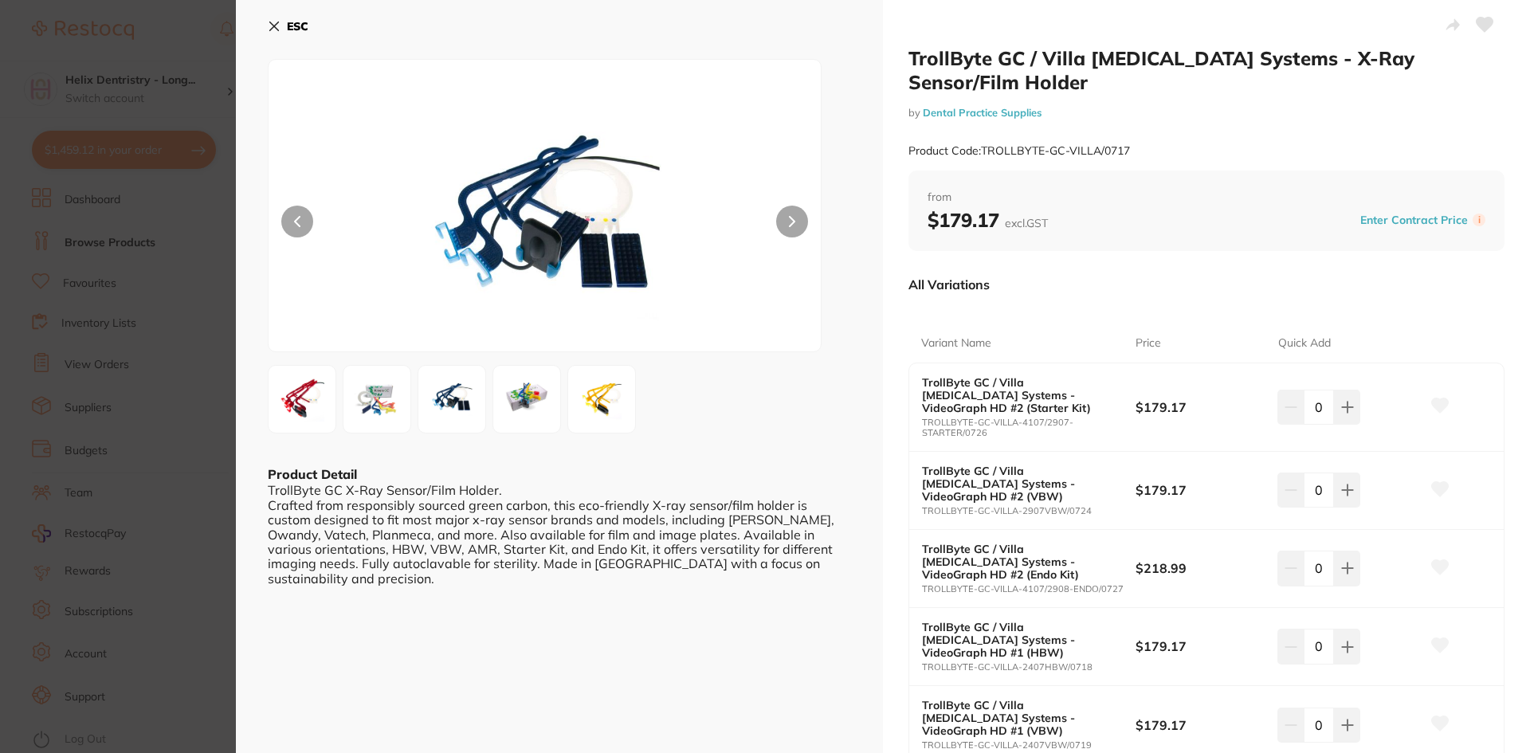
click at [790, 216] on icon at bounding box center [792, 221] width 6 height 11
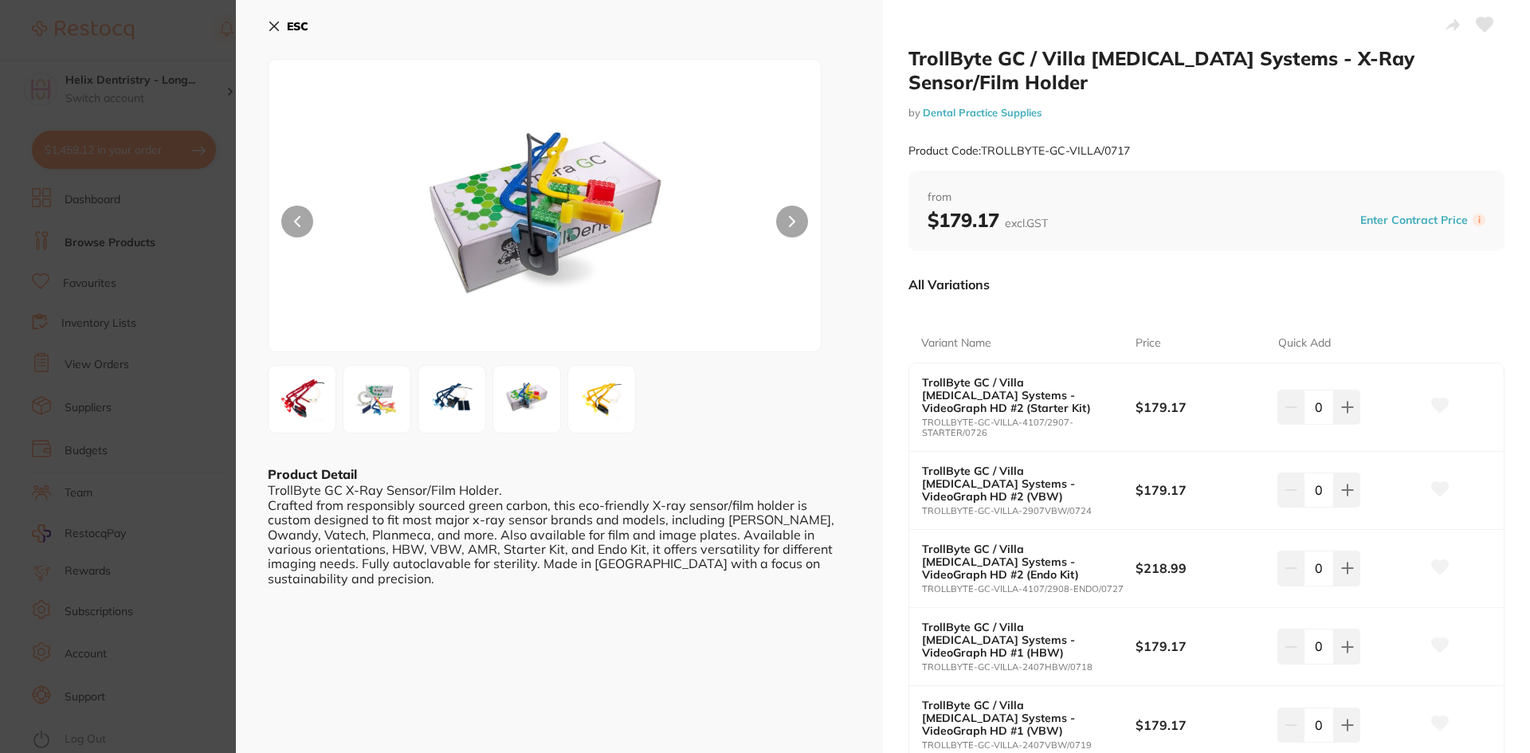
click at [611, 386] on img at bounding box center [601, 398] width 57 height 57
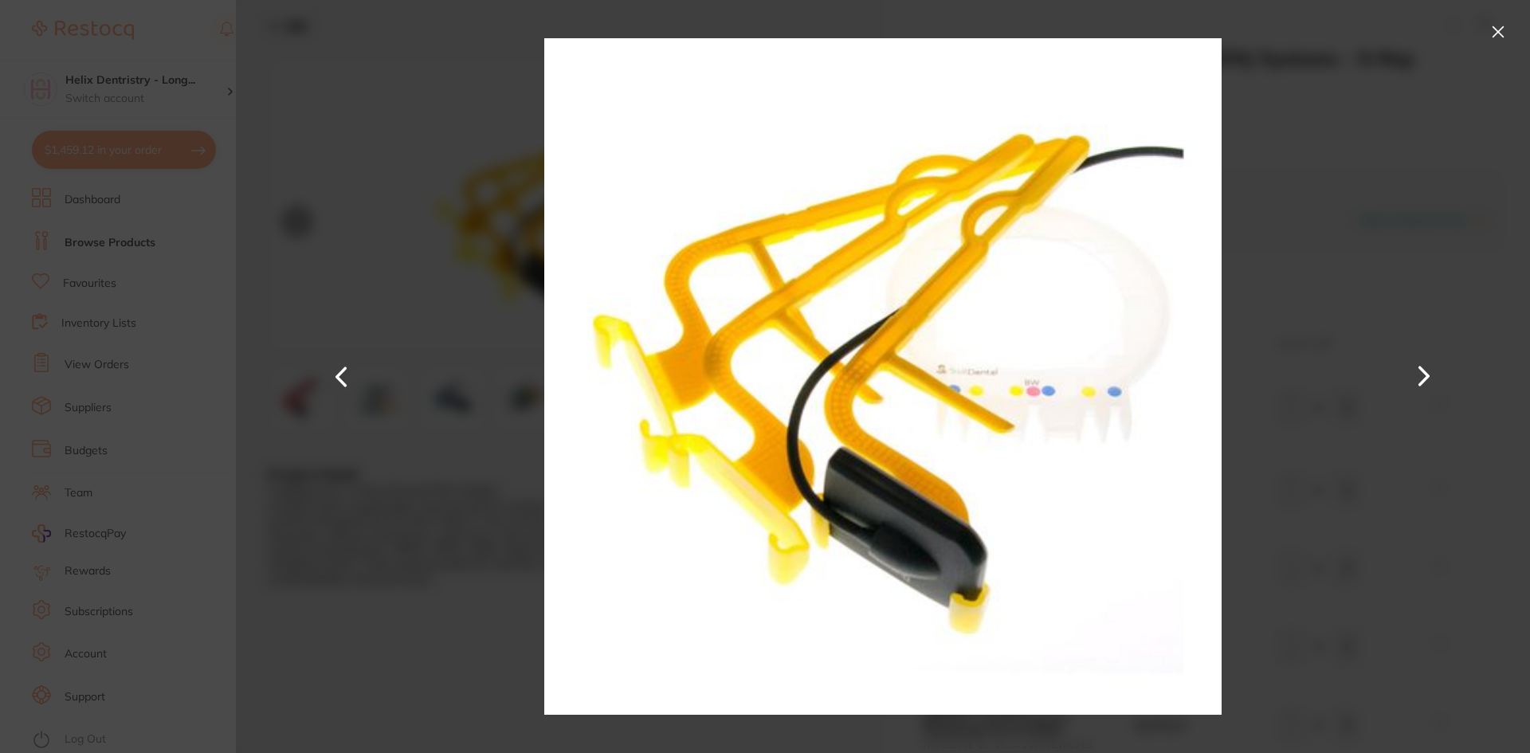
click at [473, 570] on div at bounding box center [883, 376] width 1294 height 753
click at [186, 159] on section "TrollByte GC / Villa Radiology Systems - X-Ray Sensor/Film Holder by Dental Pra…" at bounding box center [765, 376] width 1530 height 753
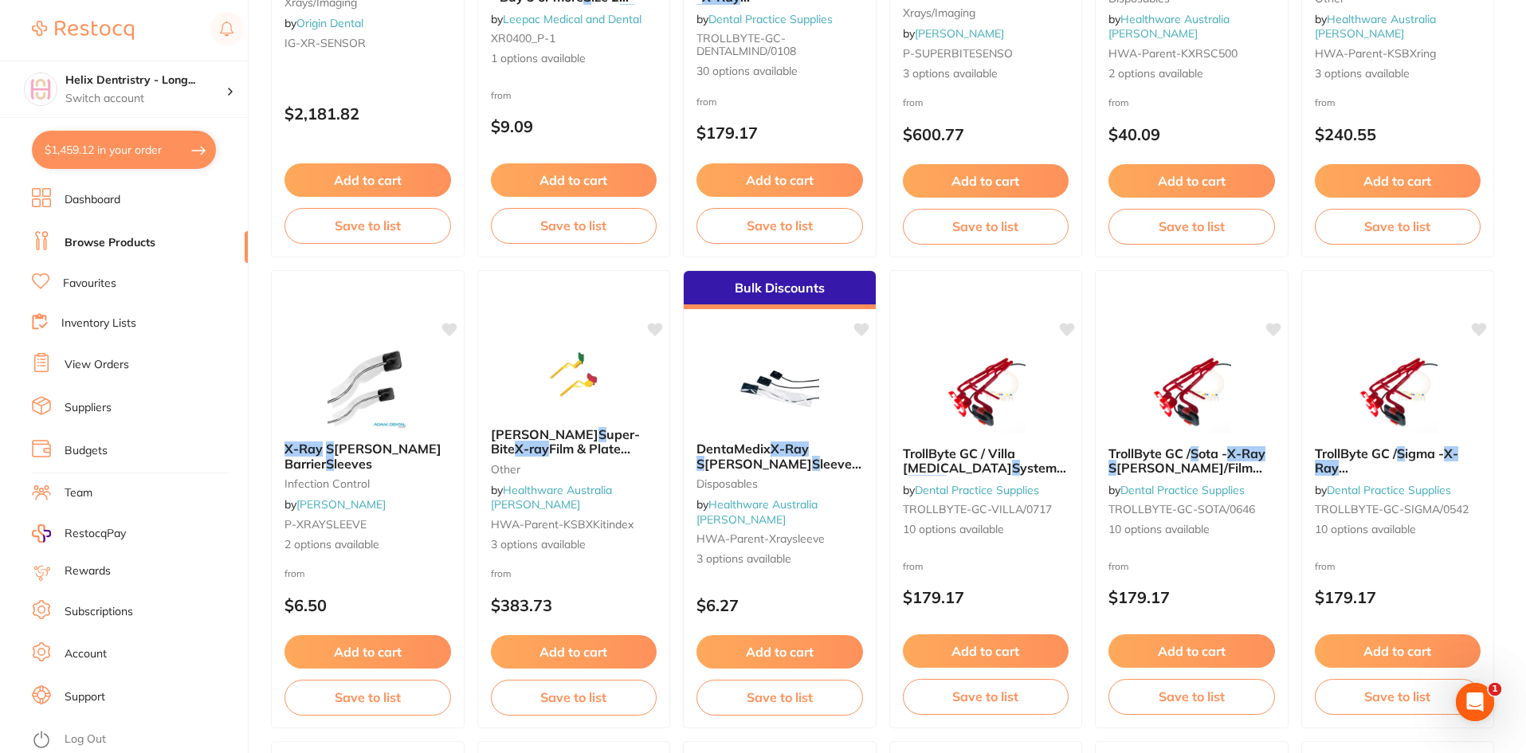
scroll to position [425, 0]
click at [114, 20] on link at bounding box center [83, 30] width 102 height 37
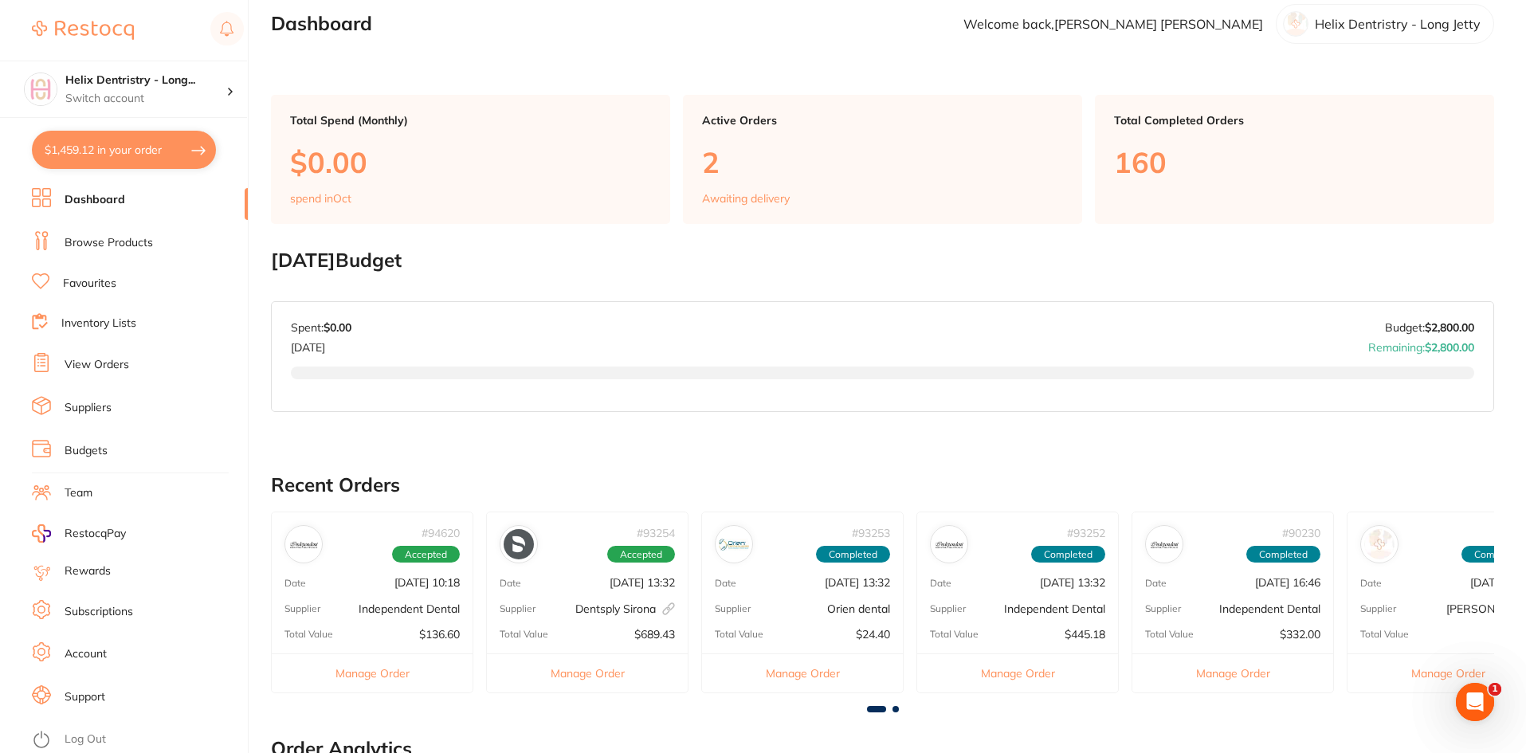
scroll to position [3, 0]
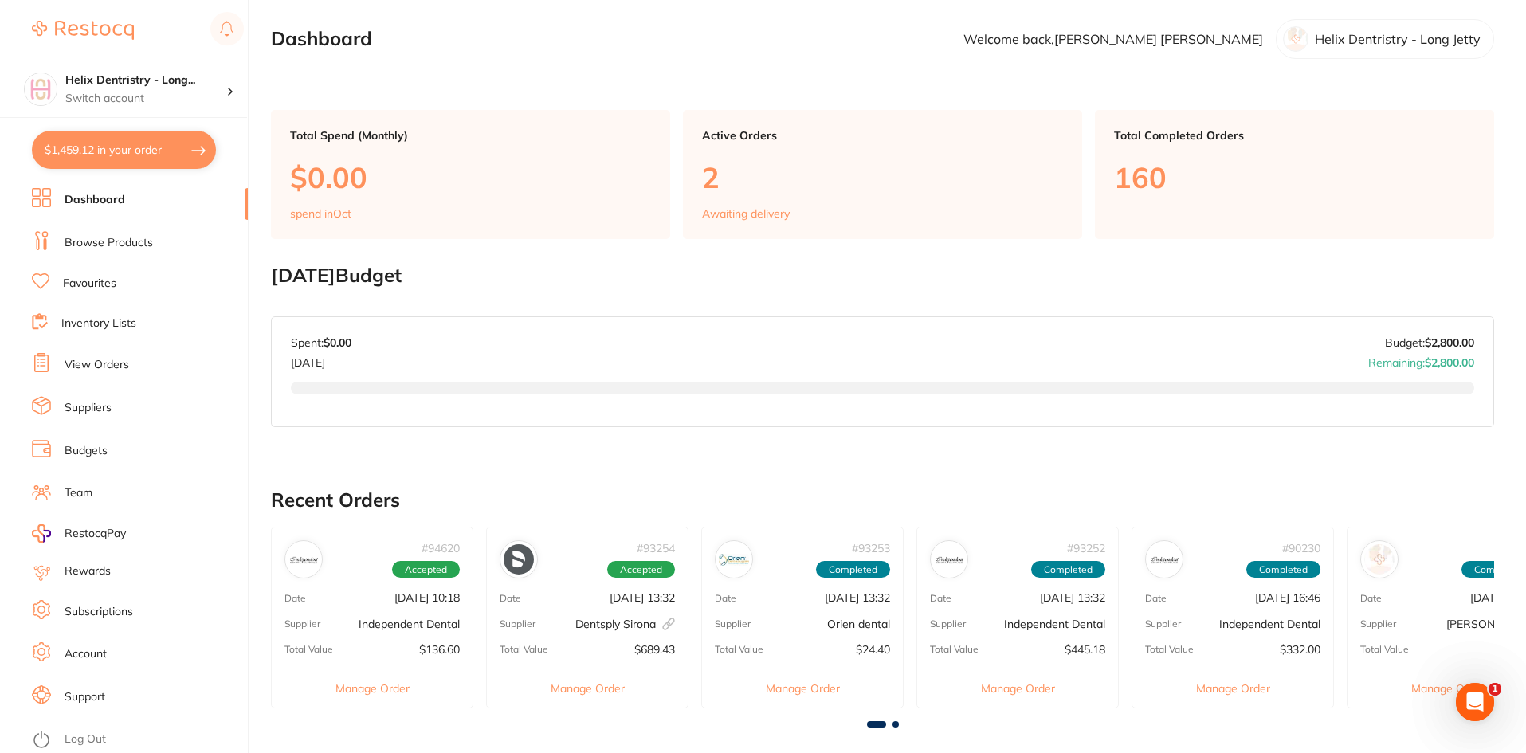
click at [137, 158] on button "$1,459.12 in your order" at bounding box center [124, 150] width 184 height 38
checkbox input "true"
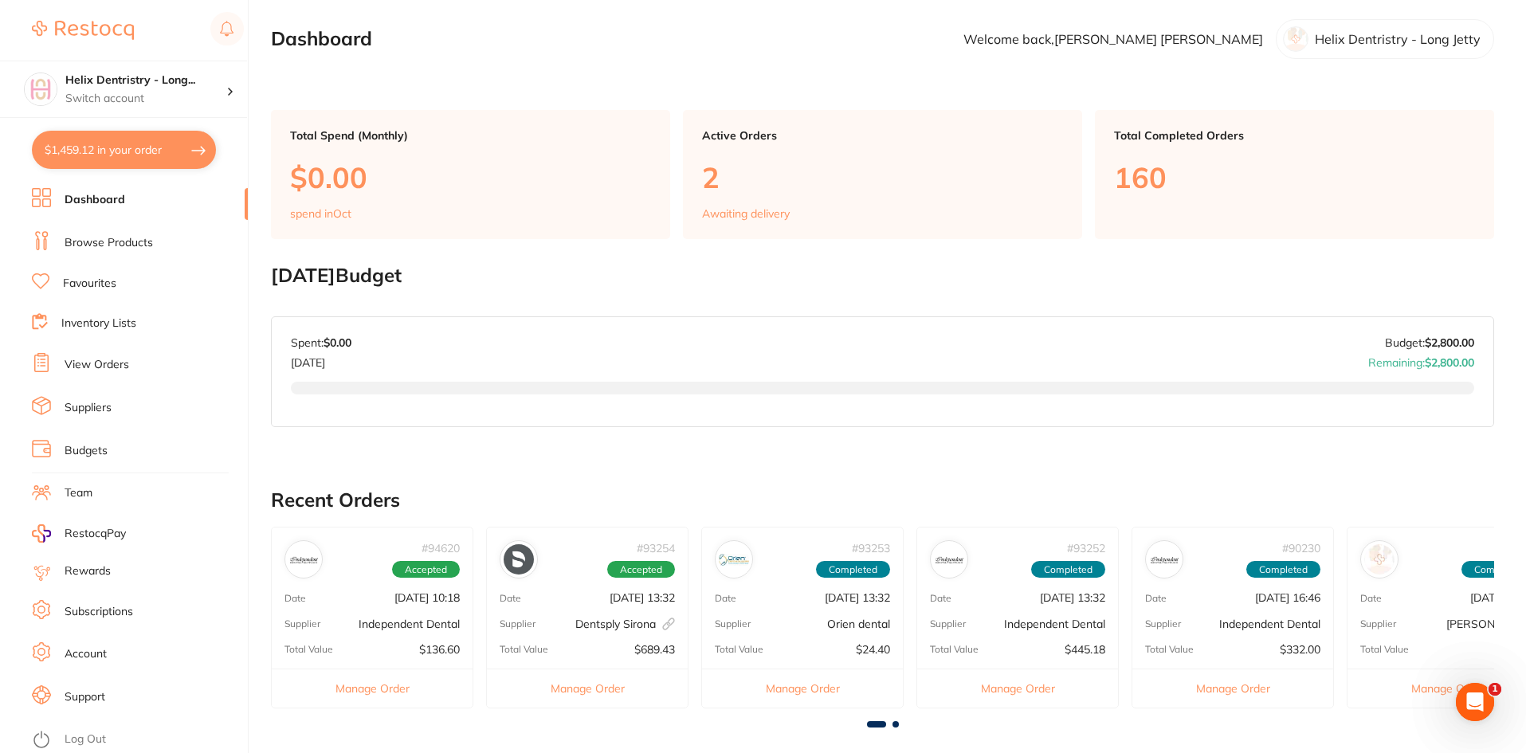
checkbox input "true"
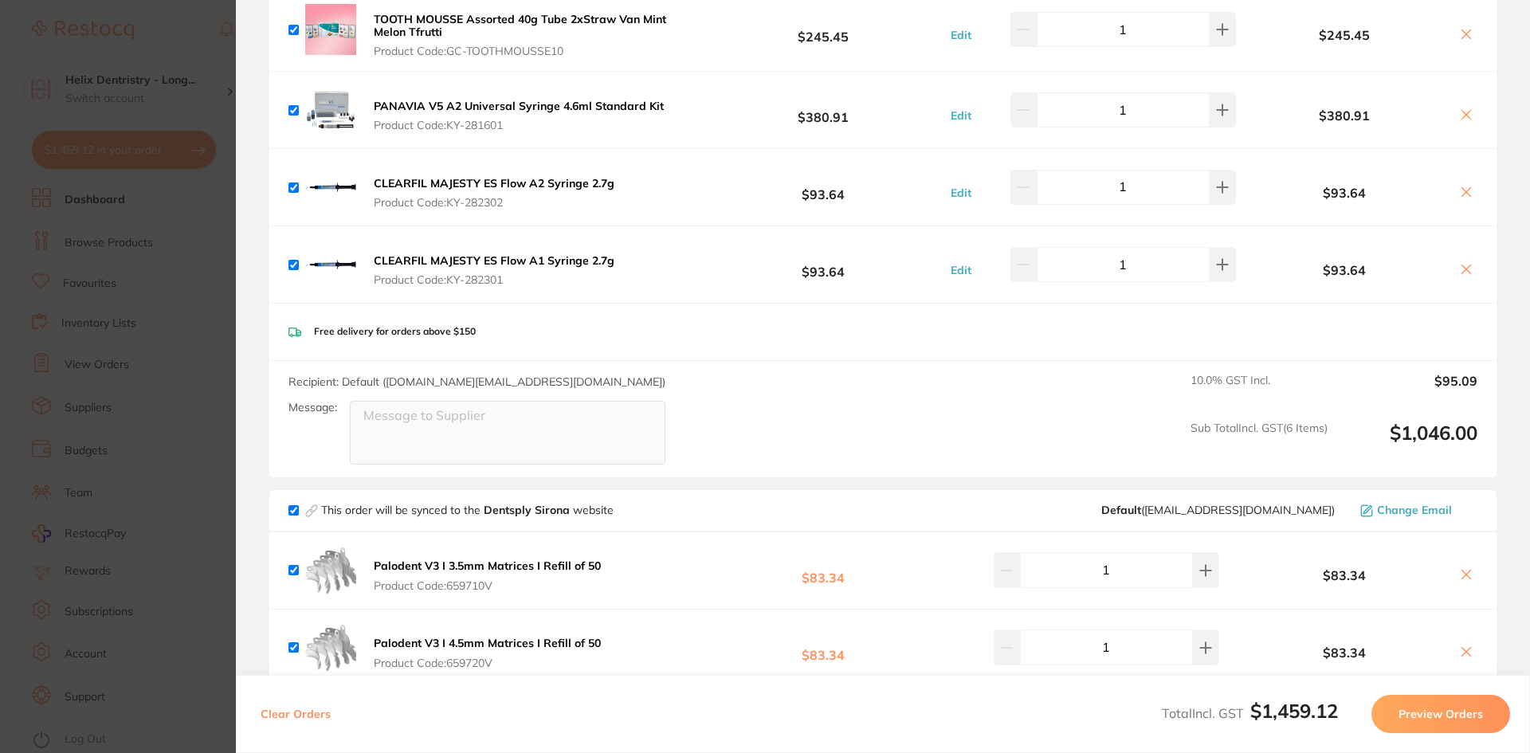
scroll to position [0, 0]
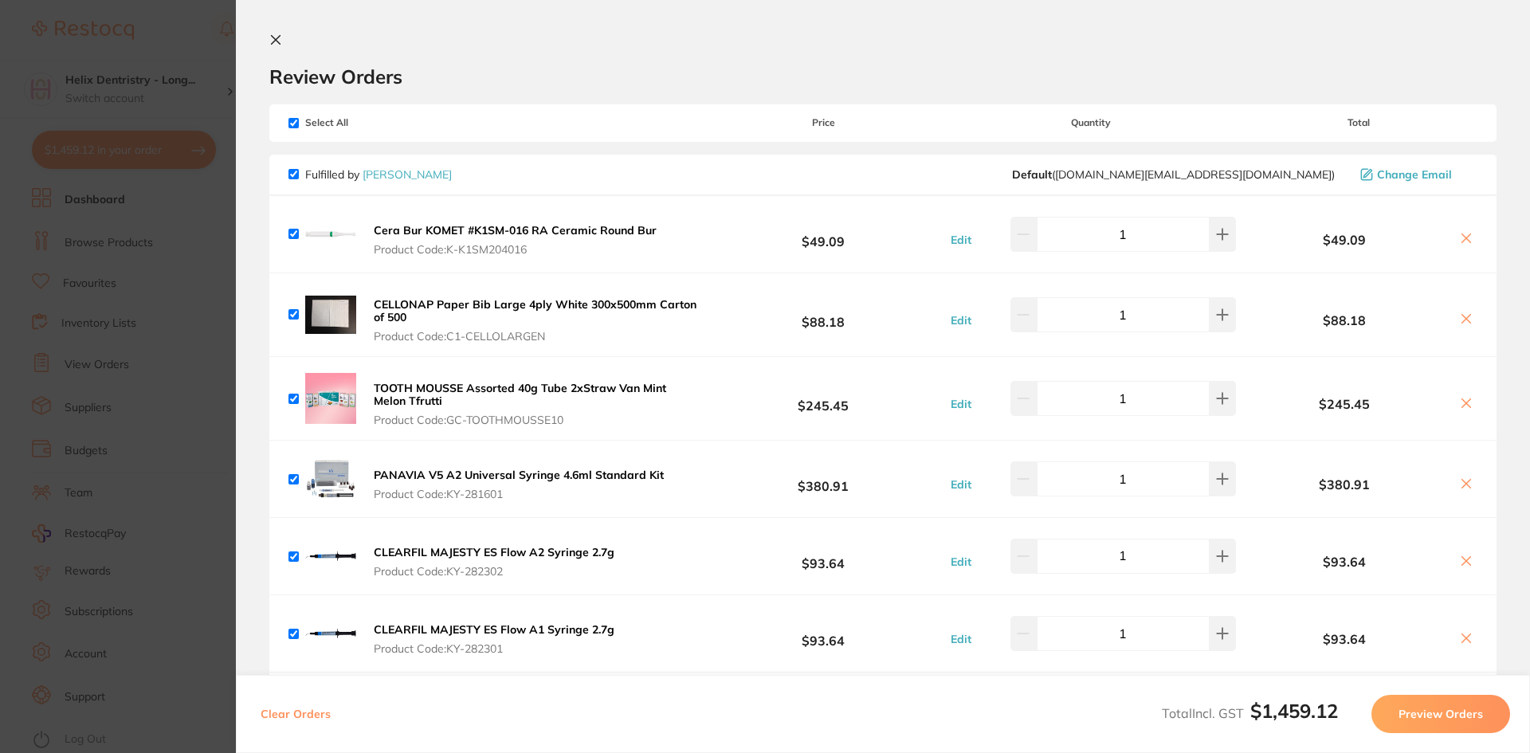
click at [221, 345] on section "Update RRP Set your pre negotiated price for this item. Item Agreed RRP (excl. …" at bounding box center [765, 376] width 1530 height 753
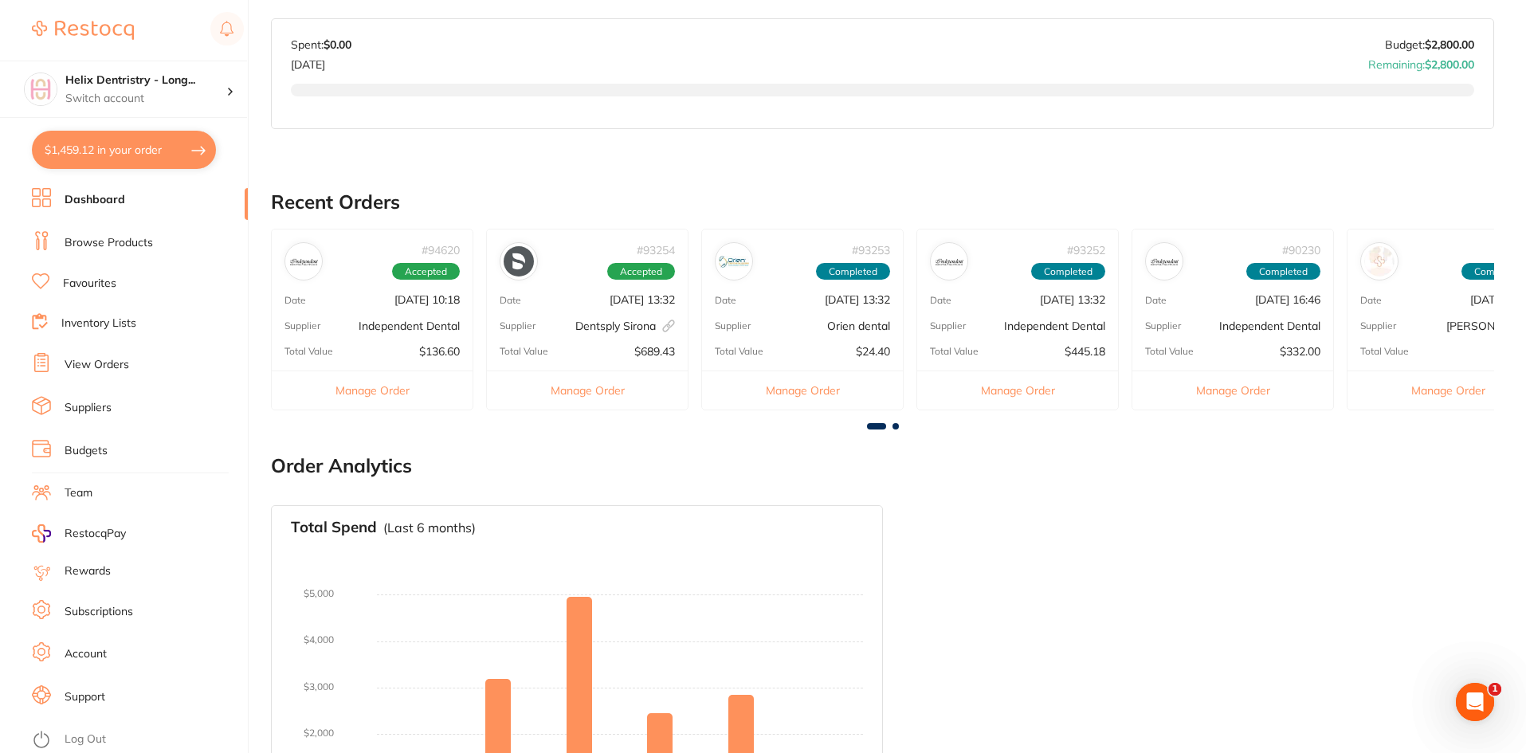
scroll to position [320, 0]
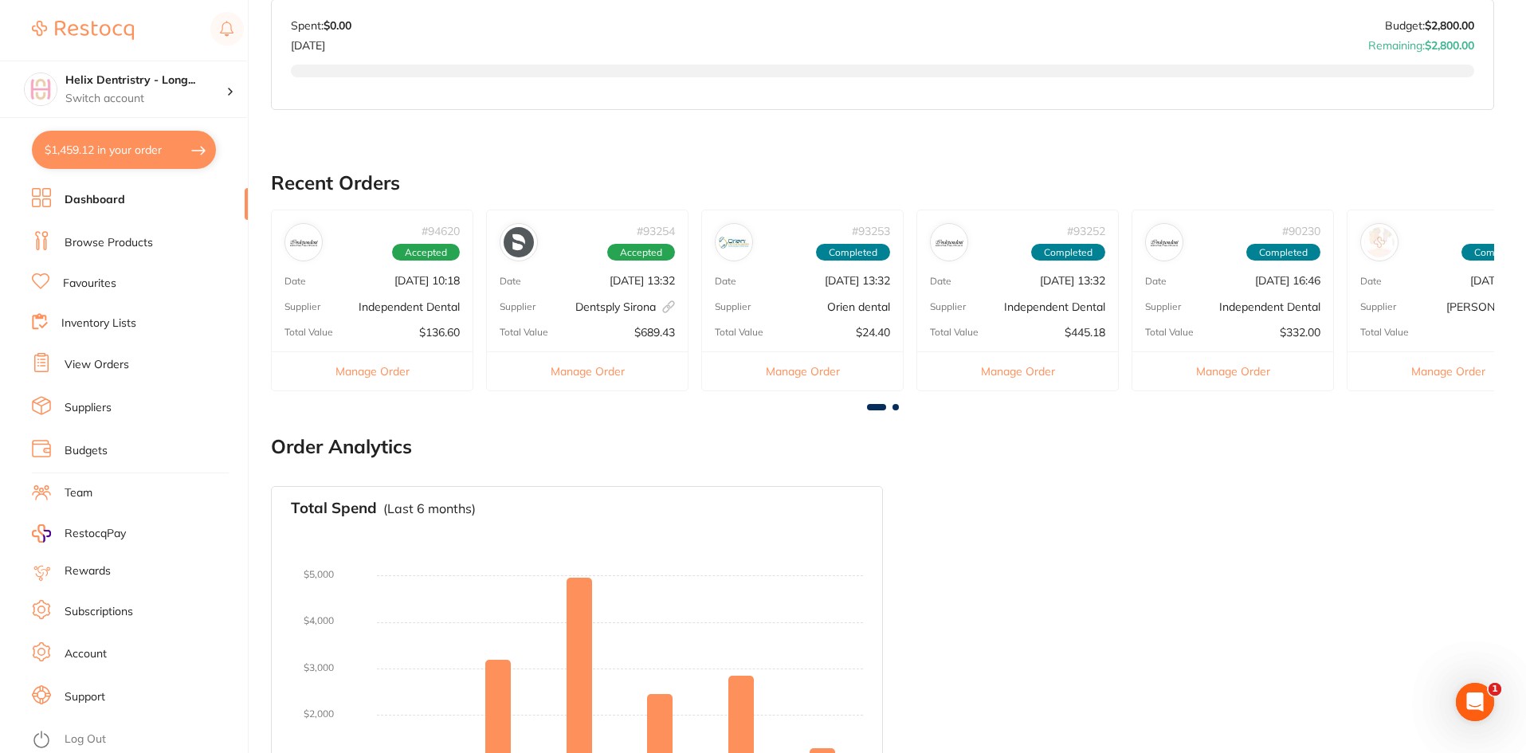
click at [107, 223] on ul "Dashboard Browse Products Favourites Inventory Lists View Orders Suppliers Budg…" at bounding box center [140, 470] width 216 height 565
click at [112, 249] on link "Browse Products" at bounding box center [109, 243] width 88 height 16
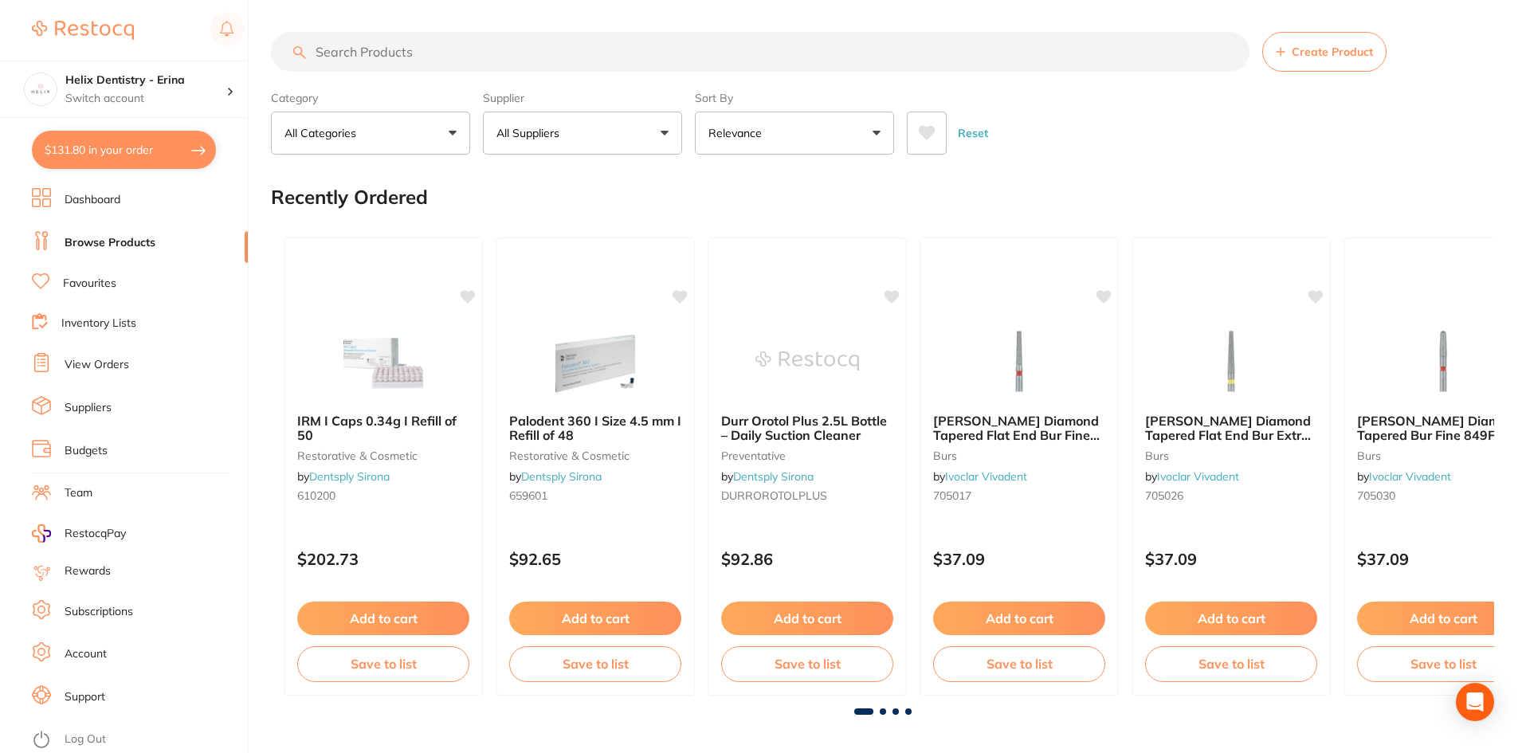
click at [156, 149] on button "$131.80 in your order" at bounding box center [124, 150] width 184 height 38
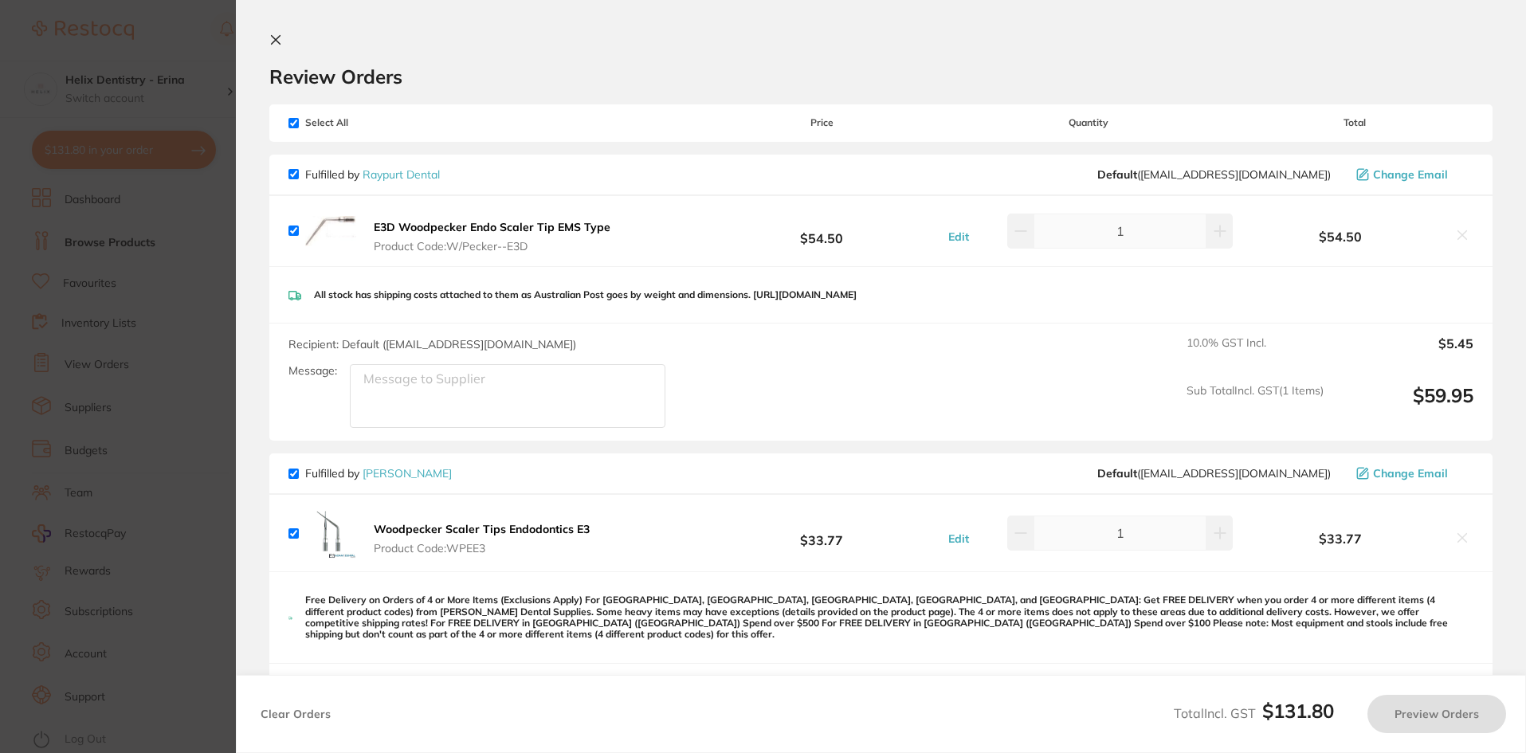
checkbox input "true"
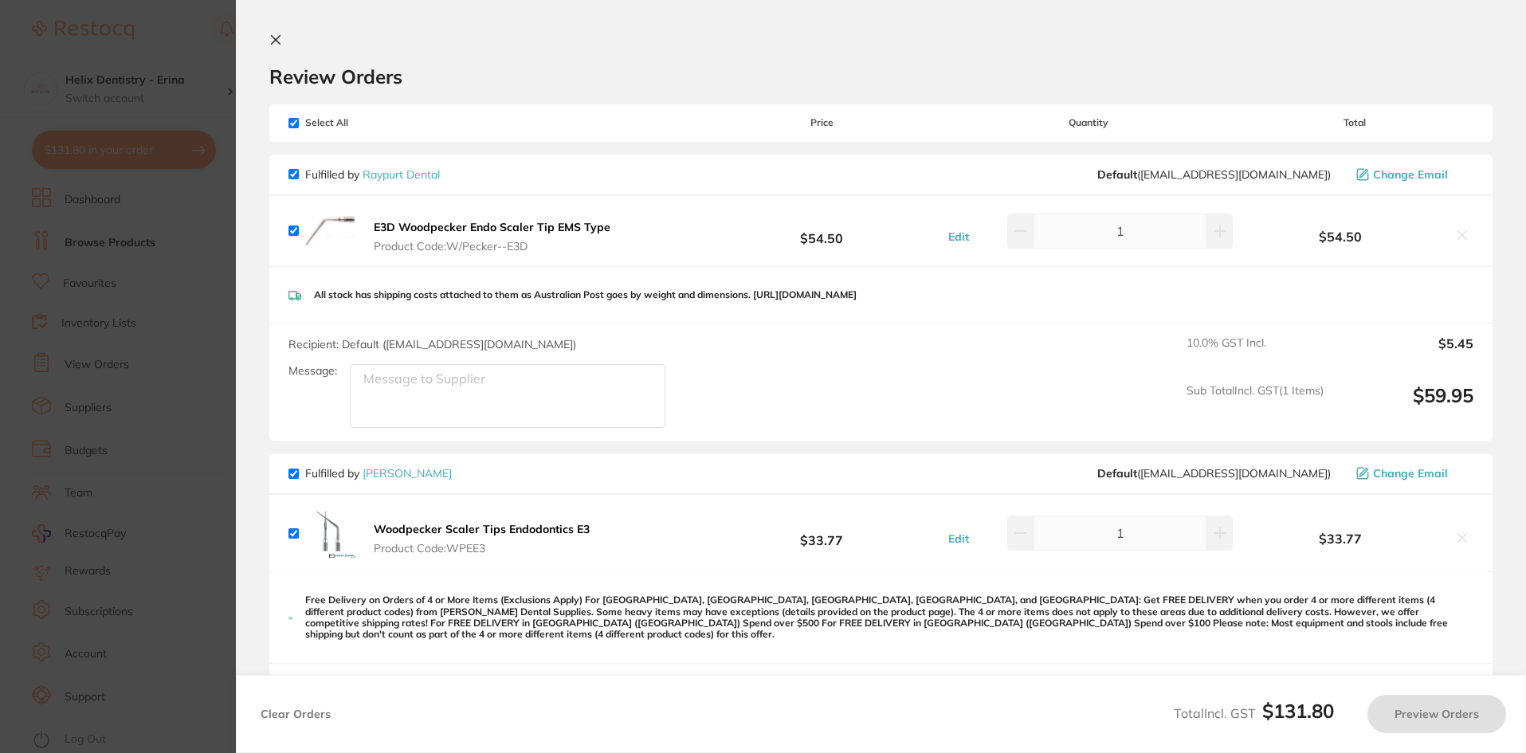
checkbox input "true"
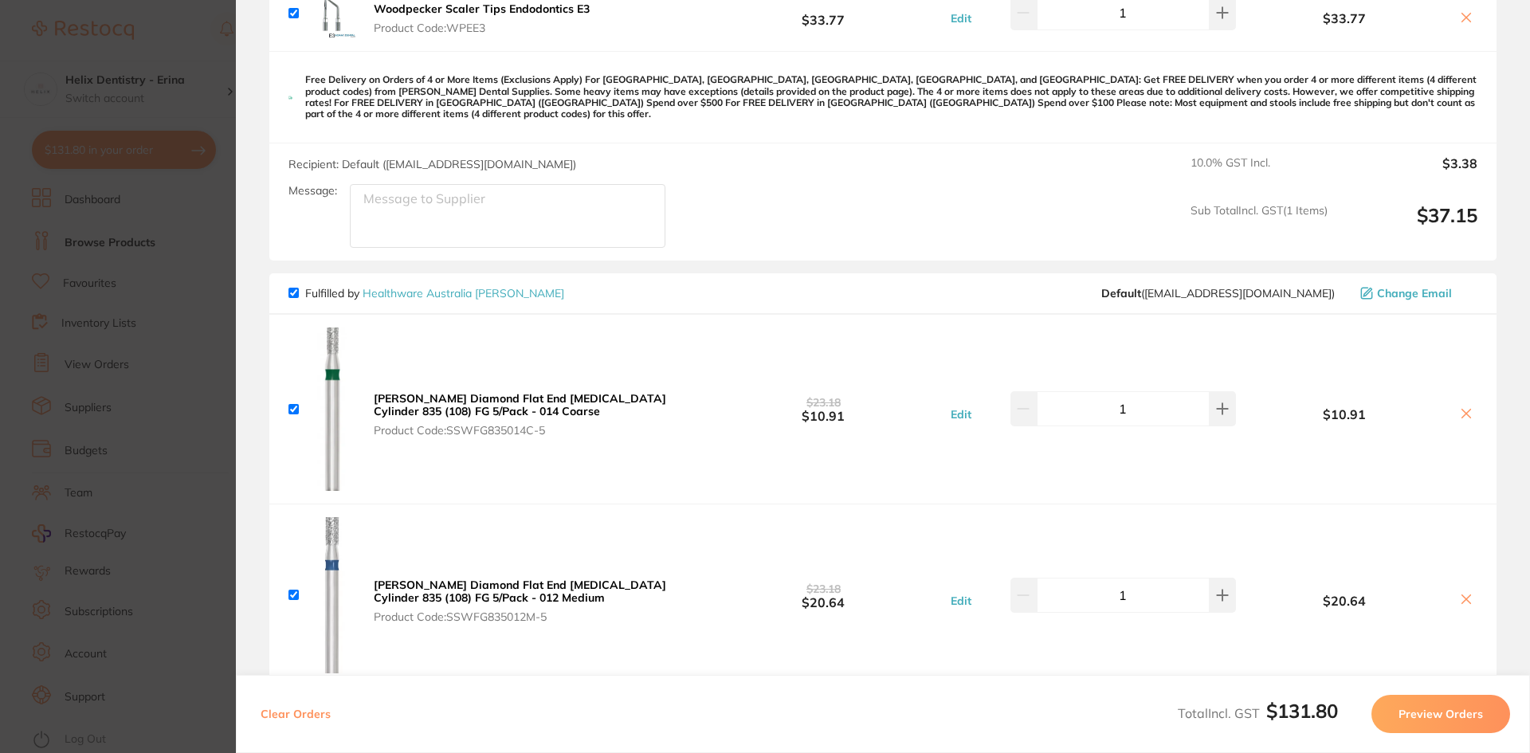
scroll to position [511, 0]
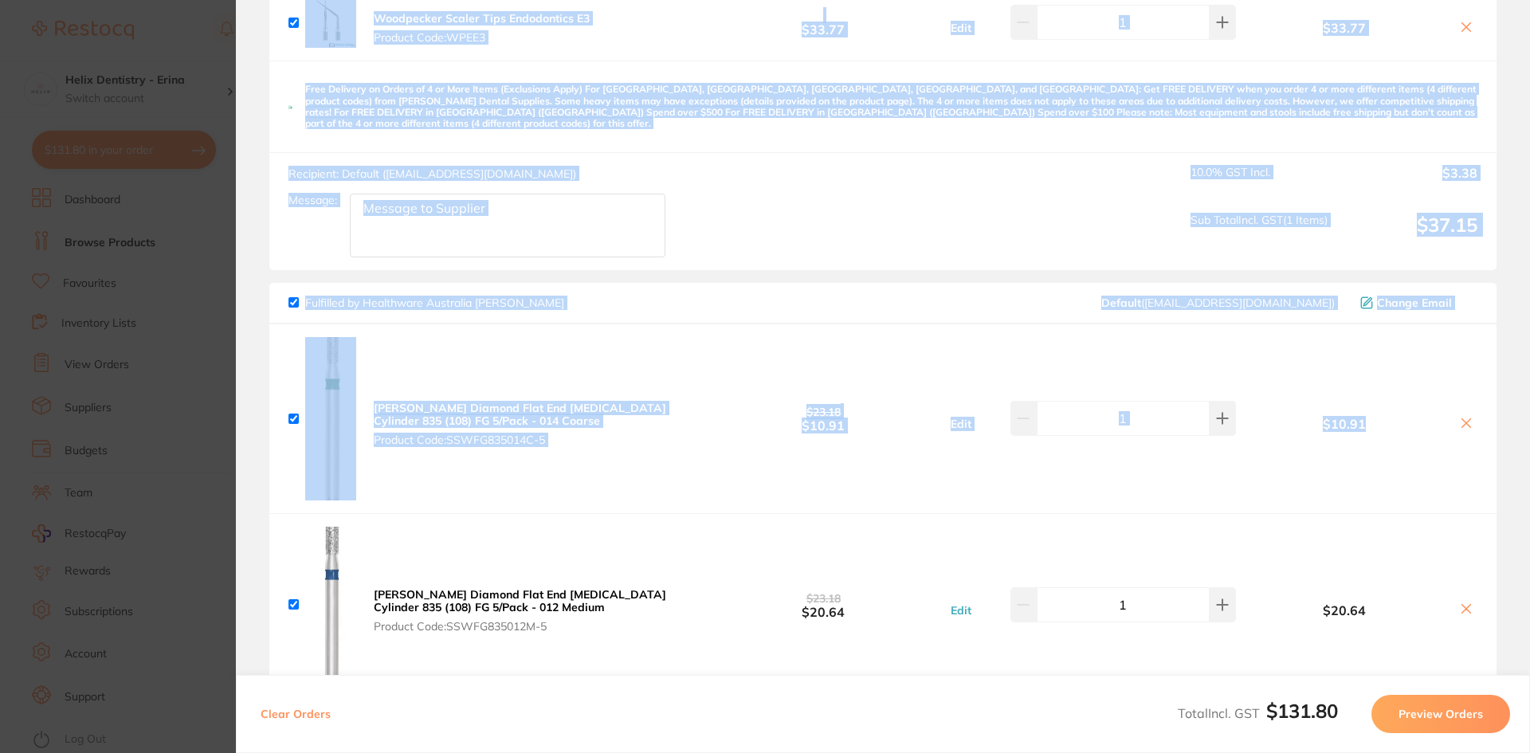
drag, startPoint x: 1524, startPoint y: 316, endPoint x: 1552, endPoint y: 144, distance: 174.3
click at [1529, 144] on html "$131.80 Helix Dentistry - Erina Switch account Helix Dentistry - Erina Helix De…" at bounding box center [765, 376] width 1530 height 753
click at [174, 81] on section "Update RRP Set your pre negotiated price for this item. Item Agreed RRP (excl. …" at bounding box center [765, 376] width 1530 height 753
